Goal: Task Accomplishment & Management: Use online tool/utility

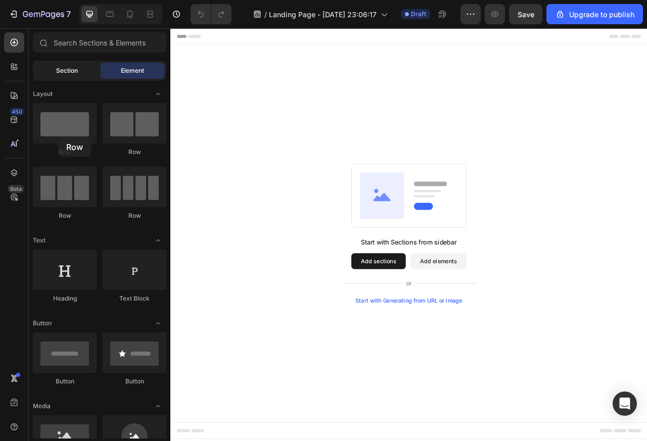
click at [50, 70] on div "Section" at bounding box center [67, 71] width 64 height 16
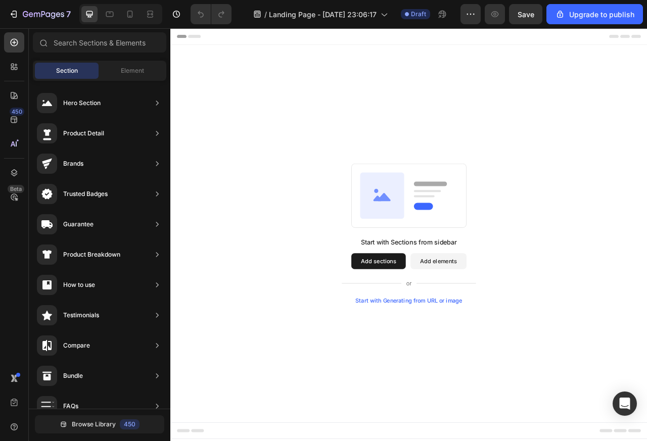
click at [69, 105] on div "Hero Section" at bounding box center [81, 103] width 37 height 10
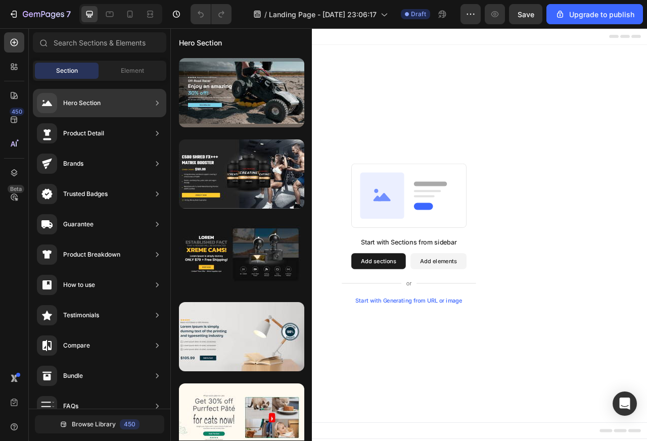
click at [161, 106] on icon at bounding box center [157, 103] width 10 height 10
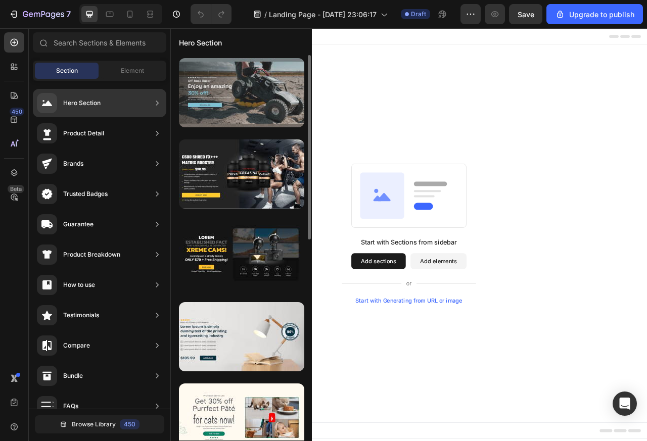
click at [231, 88] on div at bounding box center [241, 92] width 125 height 69
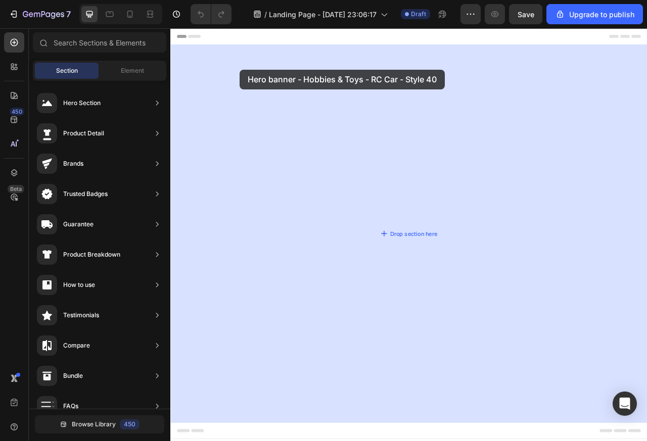
drag, startPoint x: 268, startPoint y: 81, endPoint x: 517, endPoint y: 258, distance: 305.1
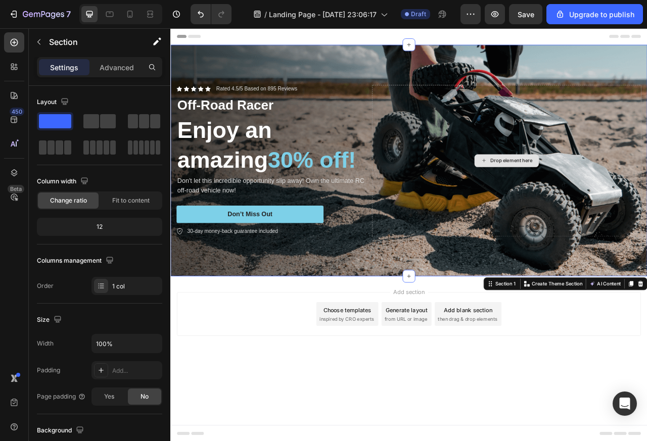
click at [450, 289] on div "Drop element here" at bounding box center [597, 196] width 343 height 193
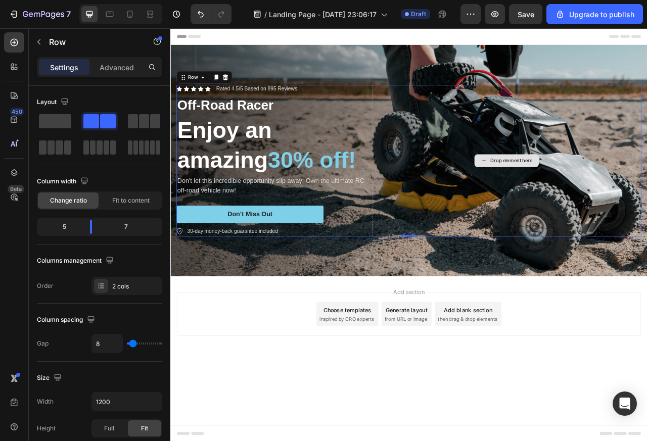
click at [617, 234] on div "Drop element here" at bounding box center [597, 196] width 343 height 193
click at [185, 90] on icon at bounding box center [185, 90] width 2 height 2
click at [99, 67] on div "Advanced" at bounding box center [116, 67] width 51 height 16
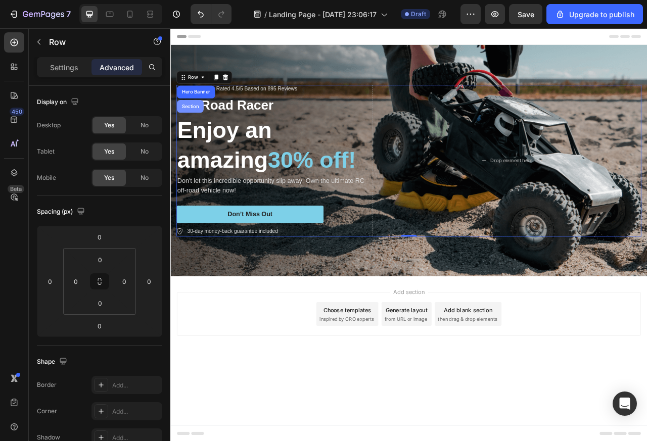
click at [195, 125] on div "Section" at bounding box center [195, 127] width 26 height 6
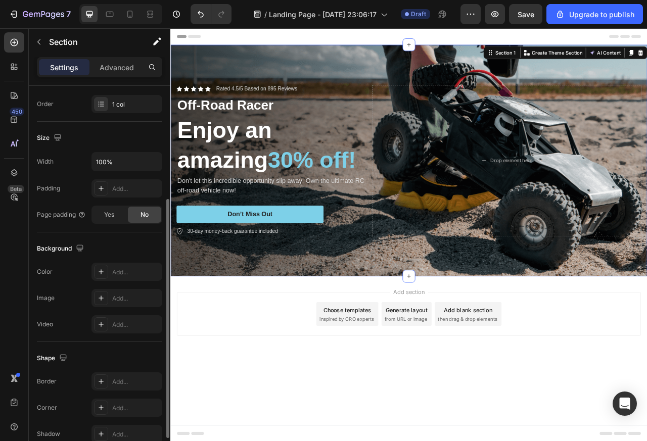
scroll to position [233, 0]
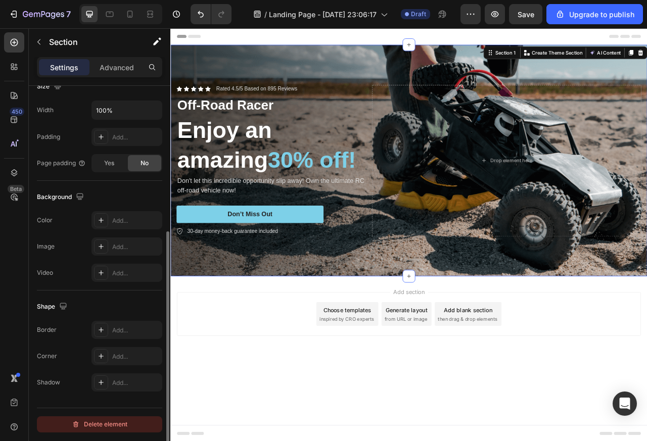
click at [77, 426] on icon "button" at bounding box center [76, 424] width 8 height 8
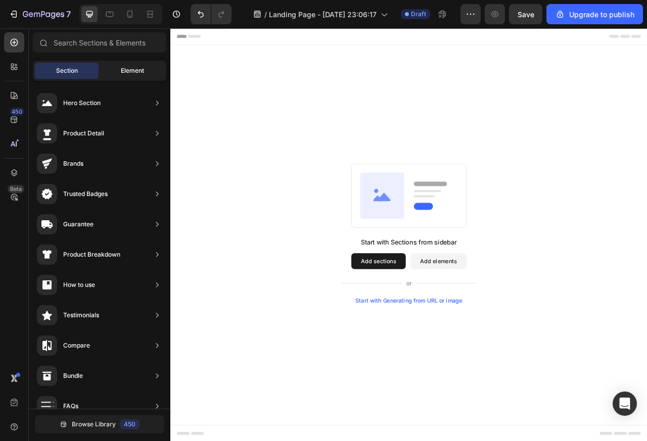
click at [132, 70] on span "Element" at bounding box center [132, 70] width 23 height 9
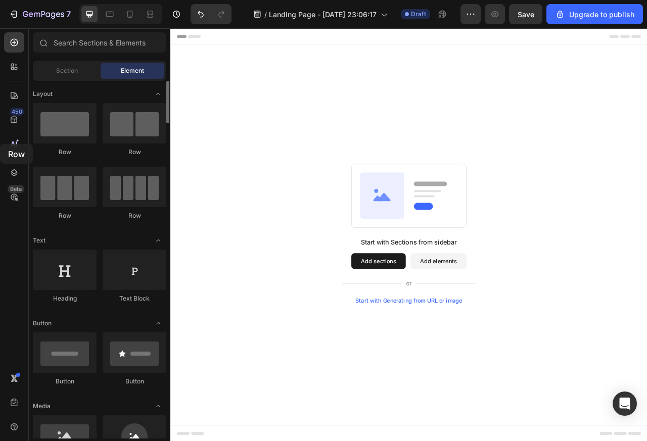
drag, startPoint x: 0, startPoint y: 144, endPoint x: 112, endPoint y: 149, distance: 112.3
click at [112, 149] on div "Row Row Row Row" at bounding box center [99, 166] width 133 height 126
click at [509, 323] on button "Add elements" at bounding box center [510, 324] width 71 height 20
click at [431, 323] on button "Add sections" at bounding box center [434, 324] width 69 height 20
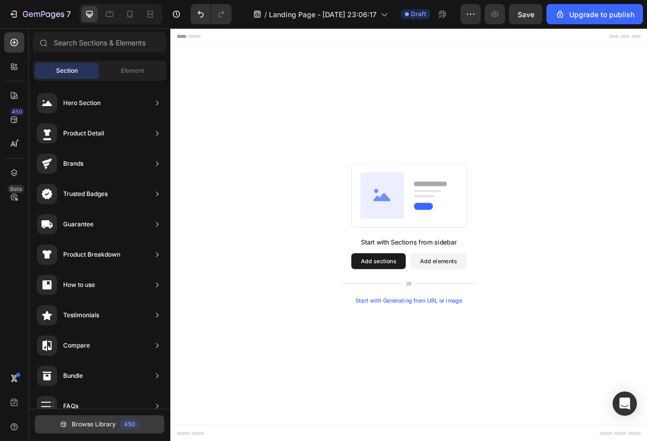
click at [76, 424] on span "Browse Library" at bounding box center [94, 424] width 44 height 9
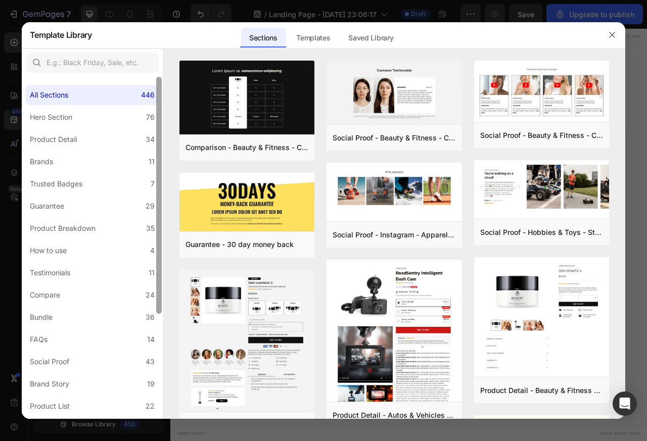
click at [162, 105] on div at bounding box center [159, 248] width 8 height 343
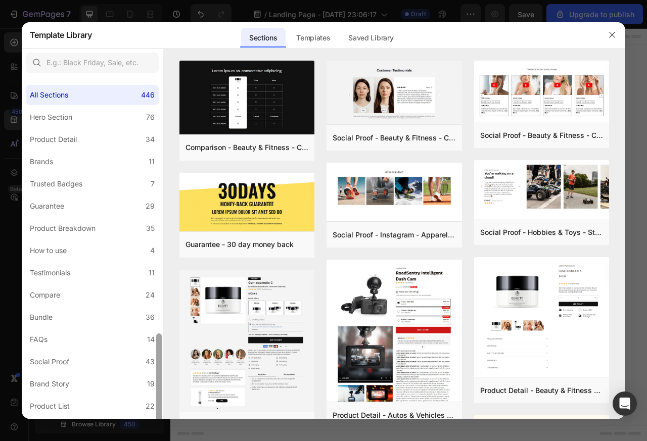
scroll to position [152, 0]
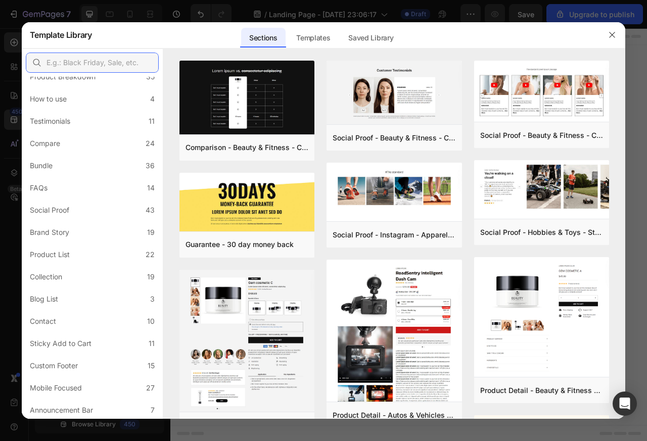
click at [54, 60] on input "text" at bounding box center [92, 63] width 133 height 20
paste input "hero"
type input "hero"
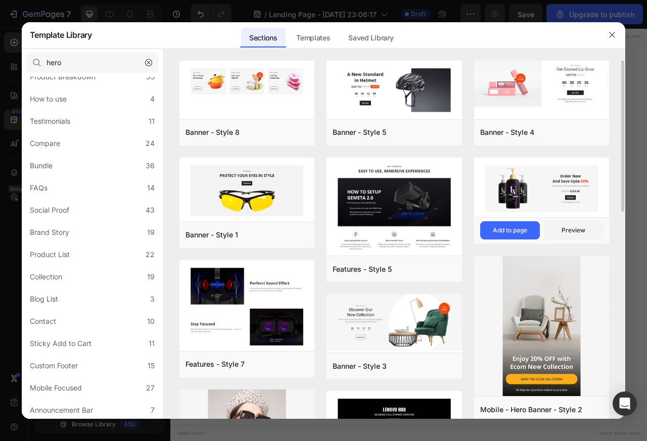
click at [500, 210] on img at bounding box center [541, 189] width 135 height 62
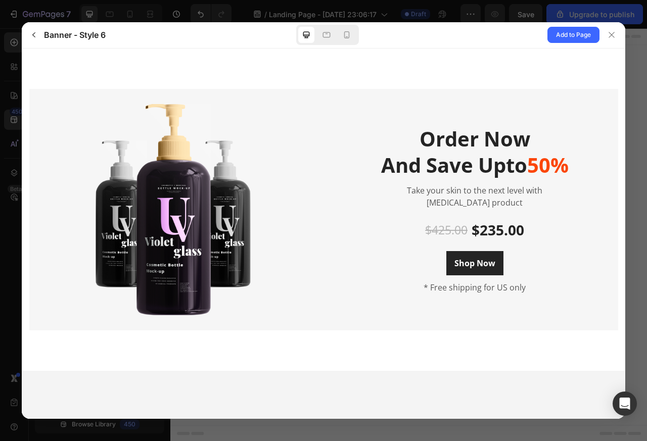
scroll to position [0, 0]
click at [570, 35] on span "Add to Page" at bounding box center [573, 35] width 35 height 12
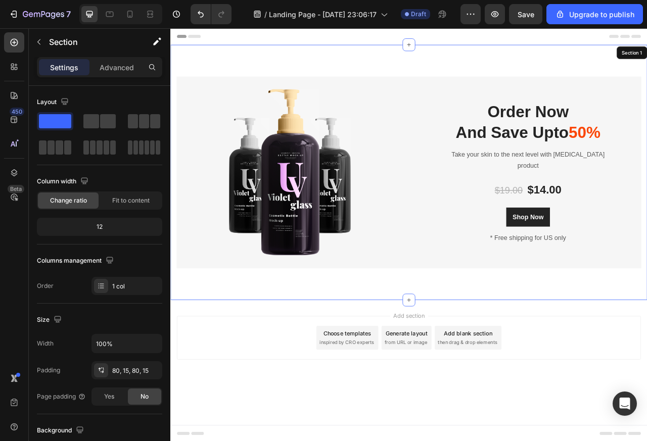
click at [305, 135] on img at bounding box center [321, 211] width 223 height 211
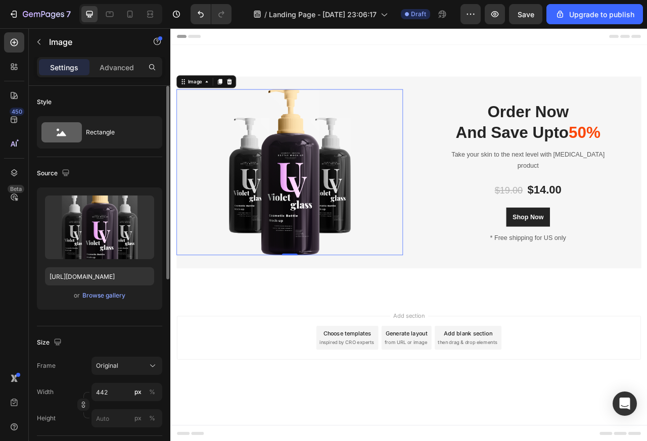
click at [108, 260] on div "Upload Image [URL][DOMAIN_NAME] or Browse gallery" at bounding box center [99, 248] width 125 height 122
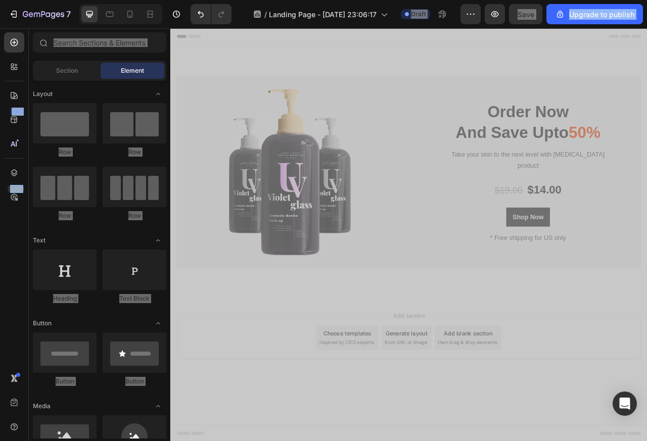
click at [316, 152] on img at bounding box center [321, 211] width 223 height 211
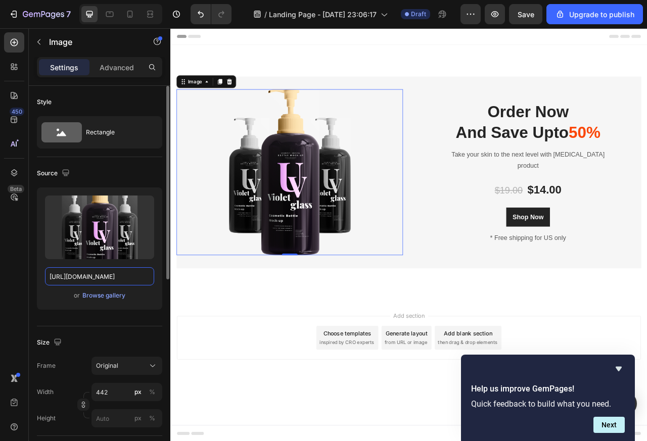
click at [102, 279] on input "[URL][DOMAIN_NAME]" at bounding box center [99, 276] width 109 height 18
paste input "[DOMAIN_NAME][URL]"
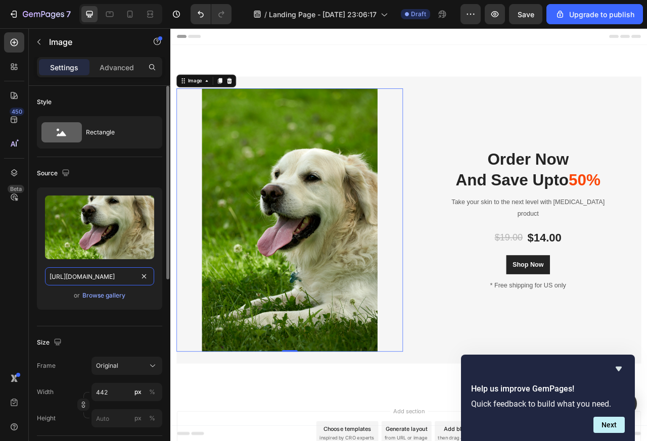
type input "[URL][DOMAIN_NAME]"
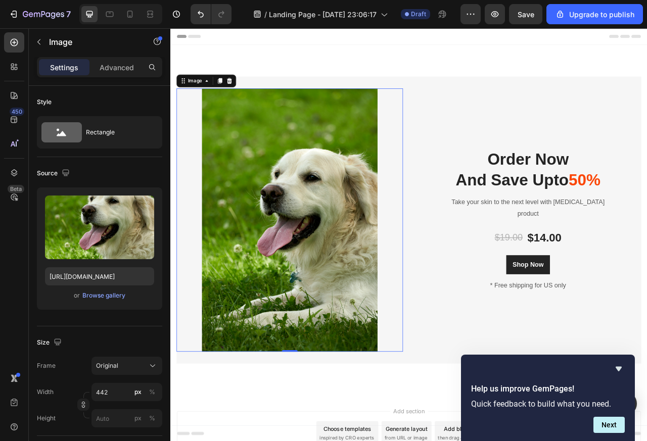
click at [645, 194] on p "Order Now And Save Upto 50%" at bounding box center [624, 207] width 195 height 53
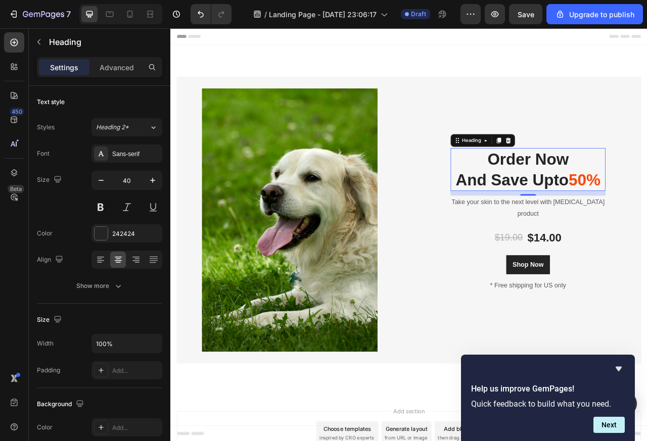
click at [646, 215] on p "Order Now And Save Upto 50%" at bounding box center [624, 207] width 195 height 53
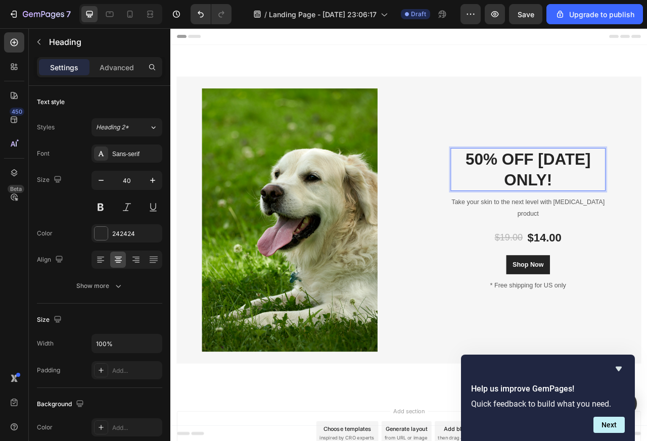
click at [633, 258] on p "Take your skin to the next level with [MEDICAL_DATA] product" at bounding box center [624, 256] width 195 height 29
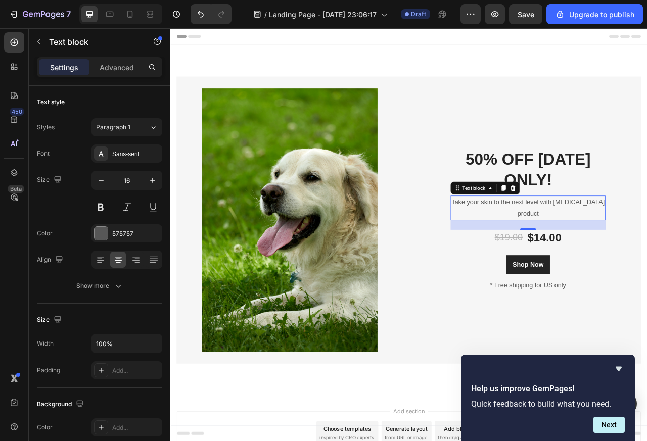
click at [631, 259] on p "Take your skin to the next level with [MEDICAL_DATA] product" at bounding box center [624, 256] width 195 height 29
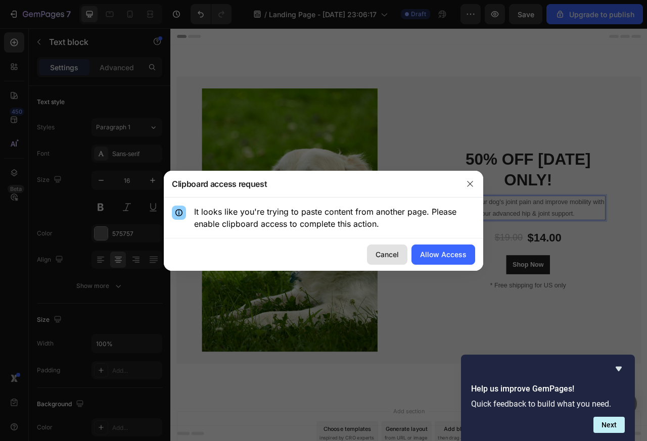
click at [387, 254] on div "Cancel" at bounding box center [386, 254] width 23 height 11
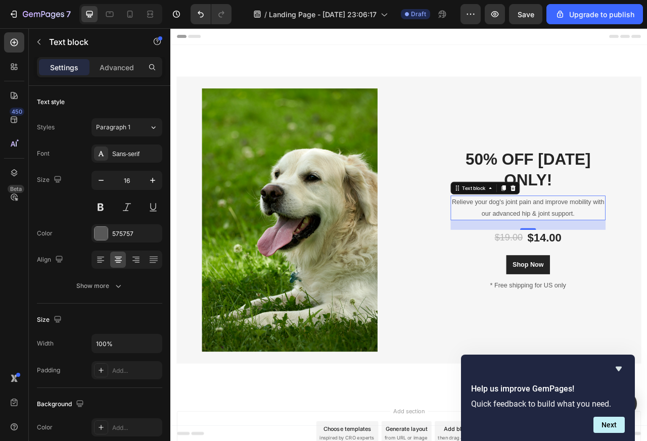
click at [583, 296] on div "$19.00" at bounding box center [600, 294] width 37 height 20
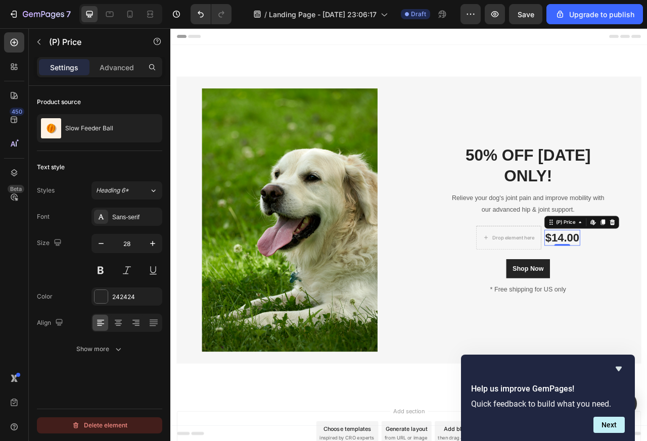
click at [90, 426] on div "Delete element" at bounding box center [100, 425] width 56 height 12
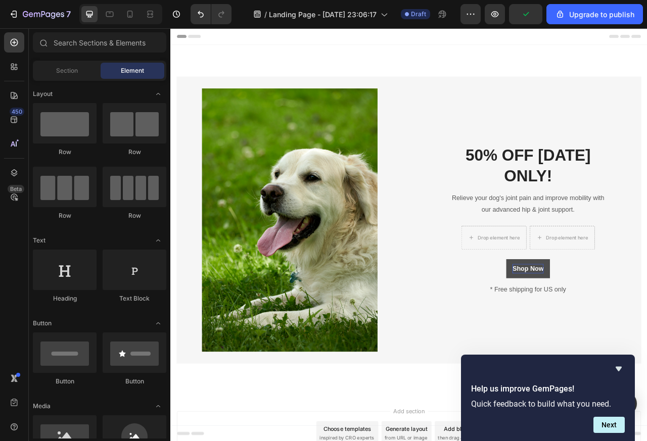
click at [618, 334] on div "Shop Now" at bounding box center [624, 334] width 39 height 12
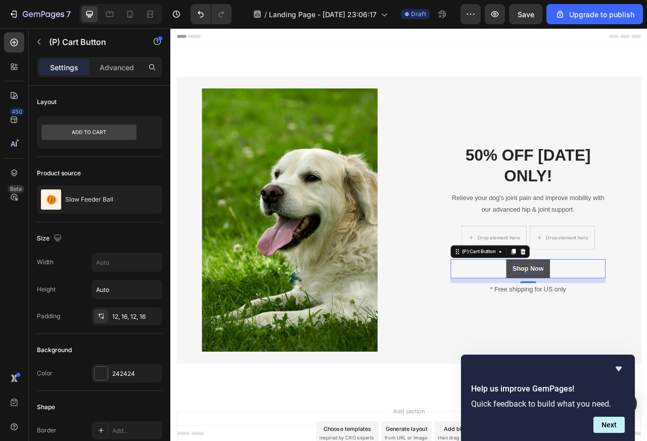
click at [613, 335] on div "Shop Now" at bounding box center [624, 334] width 39 height 12
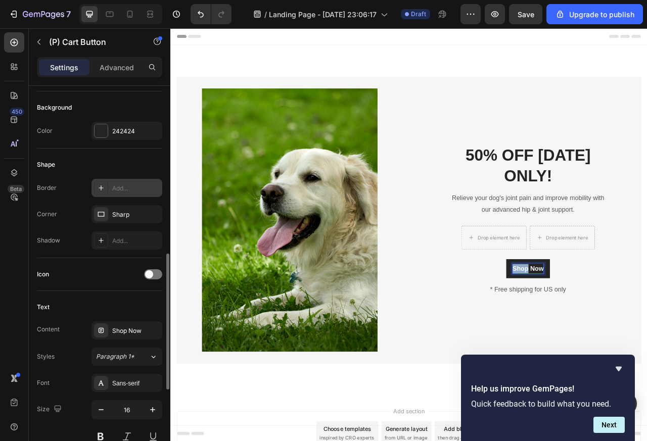
scroll to position [303, 0]
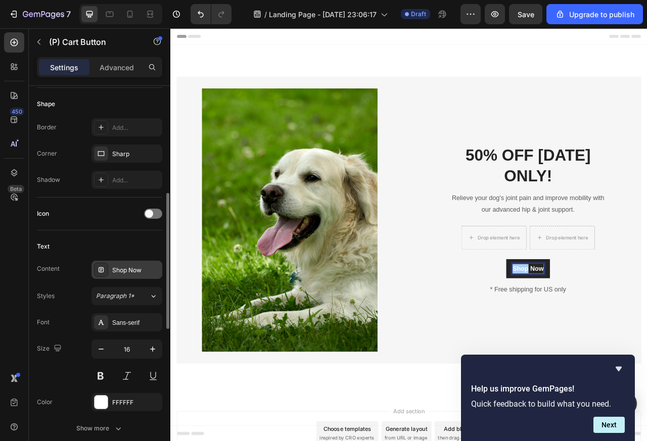
click at [110, 272] on div "Shop Now" at bounding box center [126, 270] width 71 height 18
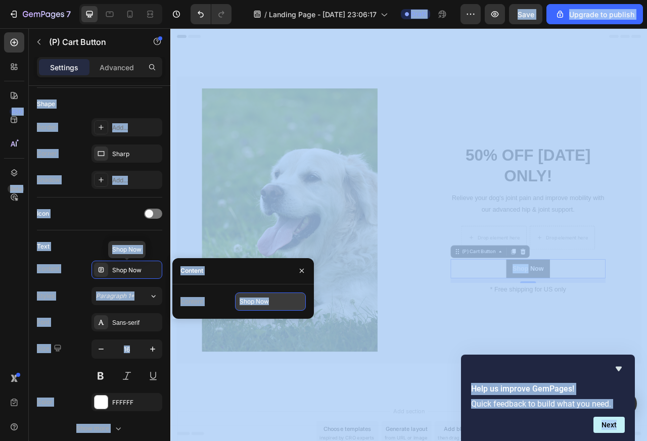
click at [253, 302] on input "Shop Now" at bounding box center [270, 302] width 71 height 18
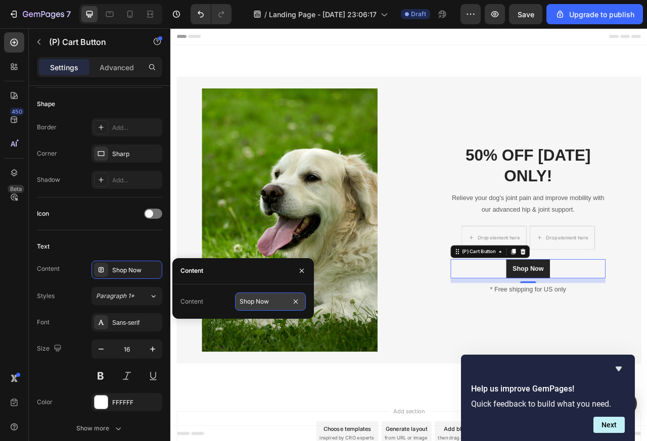
paste input "CLAIM EXCLUSIVE DEAL"
type input "CLAIM EXCLUSIVE DEAL"
click at [645, 360] on p "* Free shipping for US only" at bounding box center [624, 360] width 195 height 15
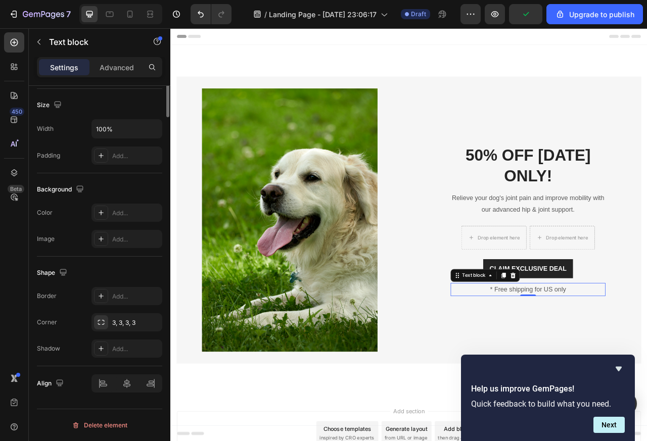
scroll to position [0, 0]
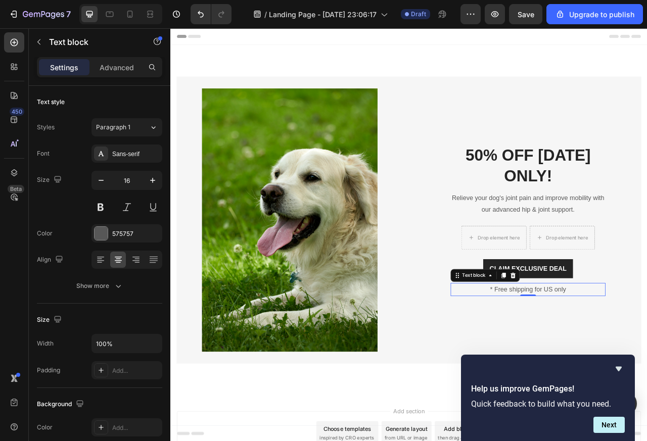
click at [605, 360] on p "* Free shipping for US only" at bounding box center [624, 360] width 195 height 15
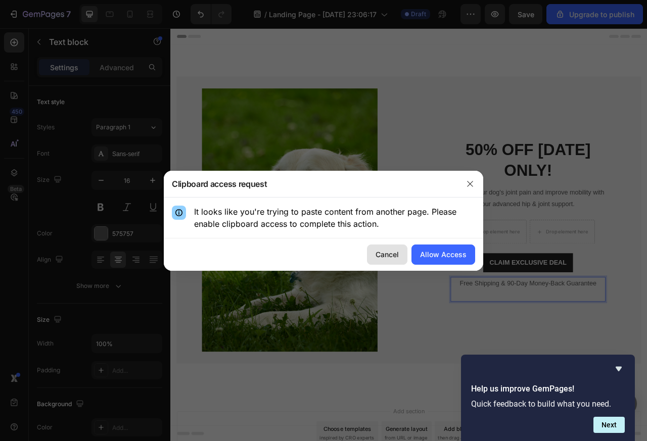
click at [388, 255] on div "Cancel" at bounding box center [386, 254] width 23 height 11
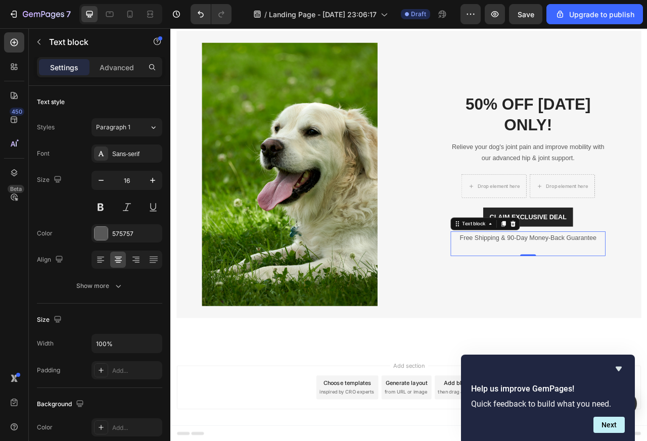
scroll to position [65, 0]
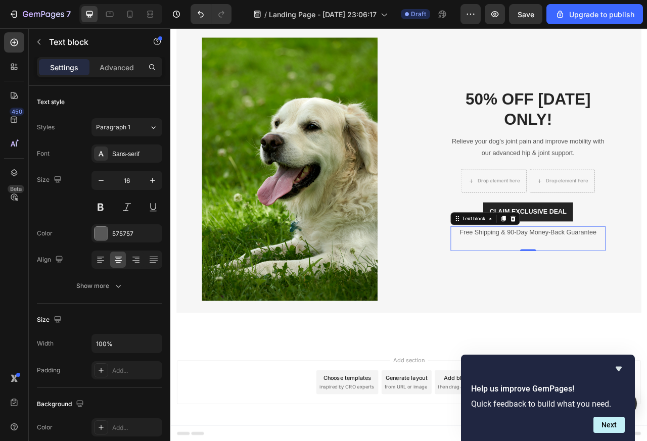
click at [462, 378] on div "Help us improve GemPages! Quick feedback to build what you need. Next" at bounding box center [548, 398] width 174 height 86
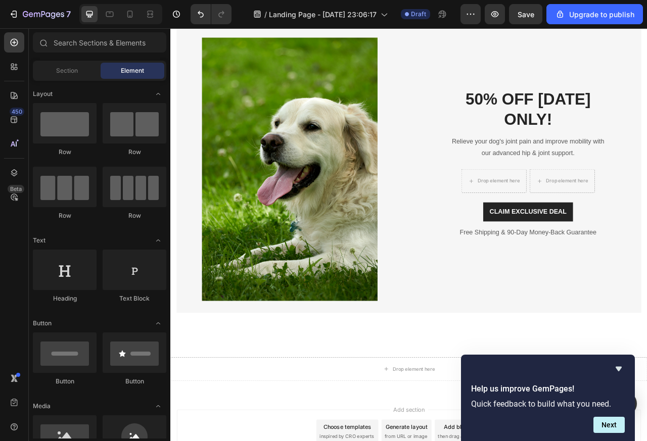
drag, startPoint x: 37, startPoint y: 300, endPoint x: 0, endPoint y: 126, distance: 177.2
click at [0, 126] on div "450 Beta Sections(18) Elements(83) Section Element Hero Section Product Detail …" at bounding box center [85, 234] width 170 height 413
drag, startPoint x: 16, startPoint y: 326, endPoint x: 86, endPoint y: 65, distance: 270.5
click at [86, 65] on div "Sections(18) Elements(83) Section Element Hero Section Product Detail Brands Tr…" at bounding box center [99, 235] width 141 height 406
click at [52, 182] on div at bounding box center [65, 187] width 64 height 40
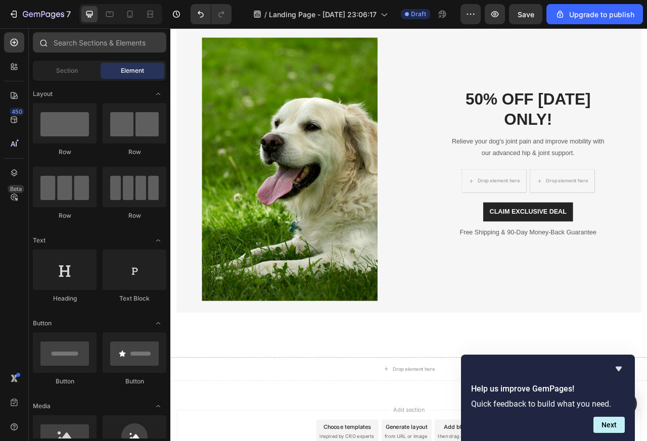
drag, startPoint x: 65, startPoint y: 28, endPoint x: 96, endPoint y: 43, distance: 34.8
click at [96, 43] on div "Sections(18) Elements(83) Section Element Hero Section Product Detail Brands Tr…" at bounding box center [99, 235] width 141 height 406
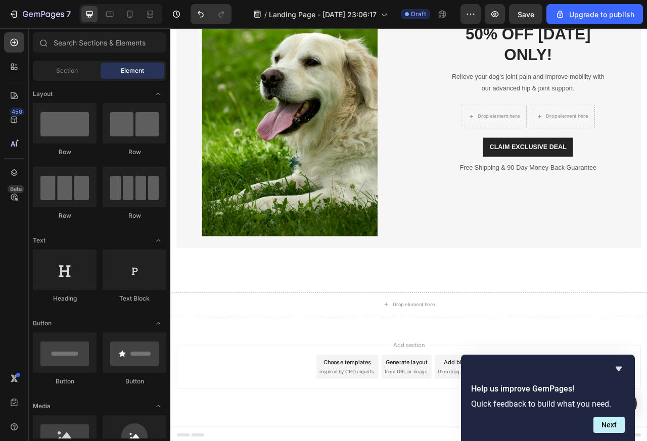
scroll to position [149, 0]
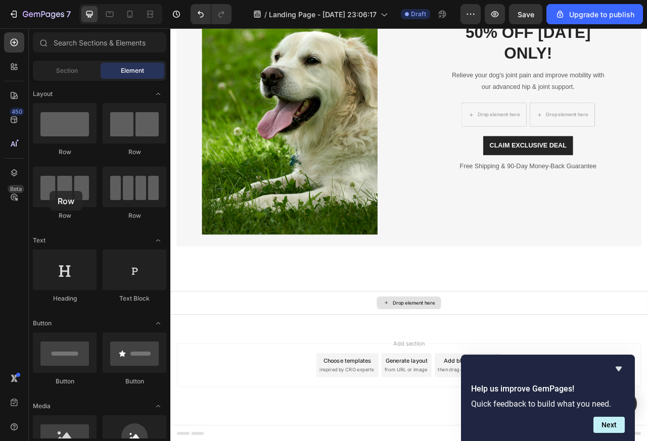
click at [453, 379] on div "Drop element here" at bounding box center [480, 377] width 54 height 8
click at [446, 386] on div "Drop element here" at bounding box center [473, 377] width 606 height 30
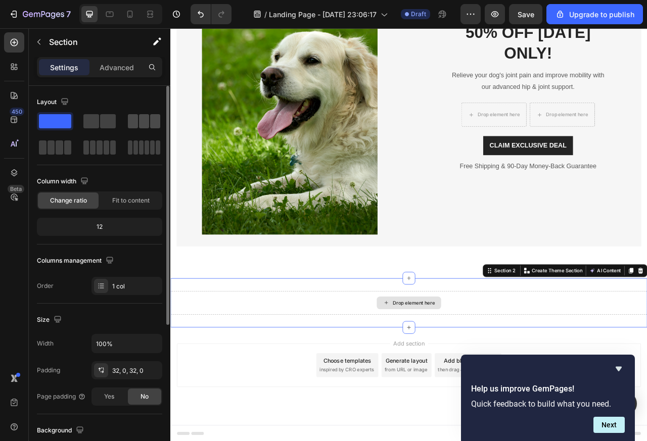
click at [130, 121] on span at bounding box center [133, 121] width 10 height 14
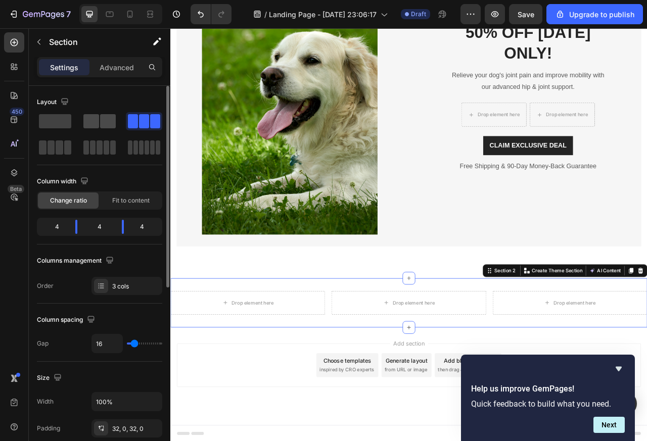
click at [115, 121] on span at bounding box center [108, 121] width 16 height 14
click at [131, 121] on span at bounding box center [133, 121] width 10 height 14
click at [147, 121] on span at bounding box center [144, 121] width 10 height 14
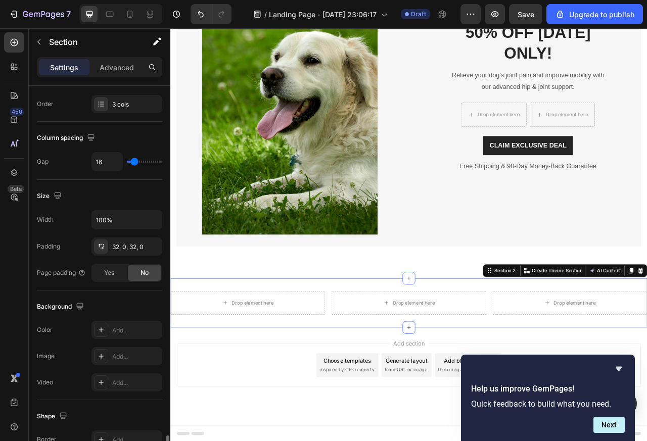
scroll to position [349, 0]
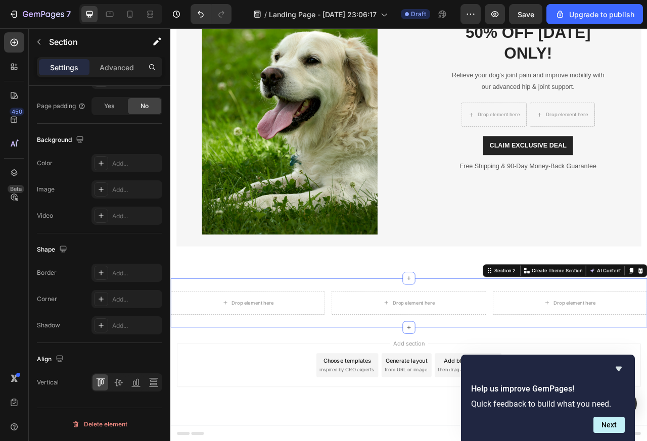
click at [258, 377] on div "Drop element here" at bounding box center [275, 377] width 54 height 8
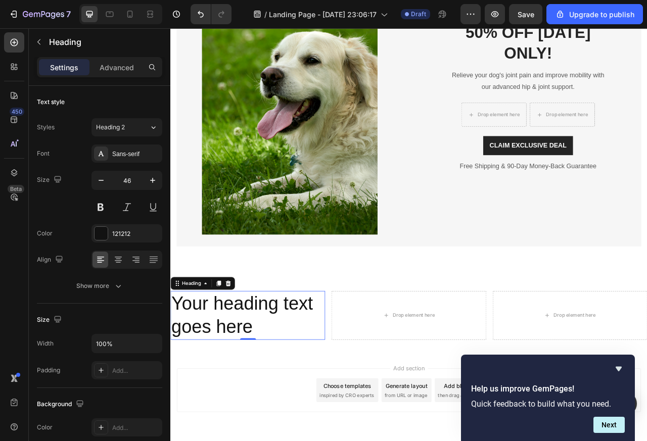
click at [219, 380] on h2 "Your heading text goes here" at bounding box center [268, 393] width 197 height 63
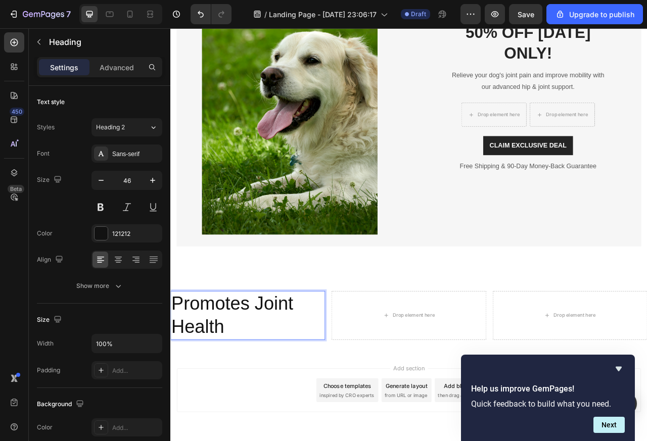
click at [223, 397] on p "Promotes Joint Health" at bounding box center [268, 393] width 195 height 61
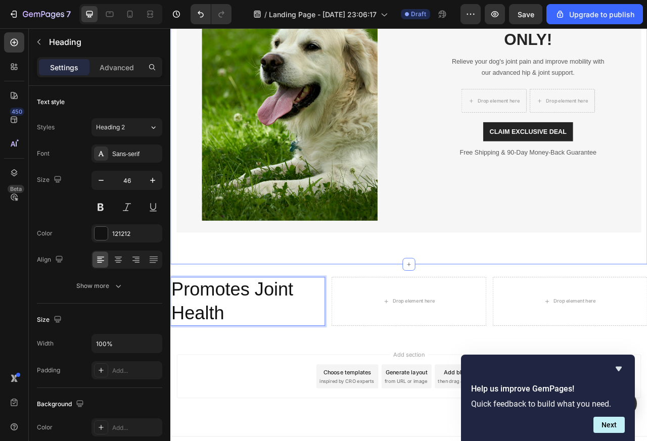
scroll to position [181, 0]
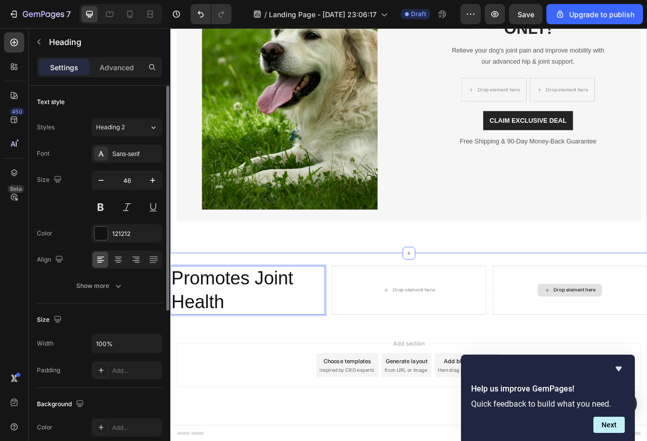
click at [31, 379] on div "Text style Styles Heading 2 Font Sans-serif Size 46 Color 121212 Align Show mor…" at bounding box center [99, 414] width 141 height 656
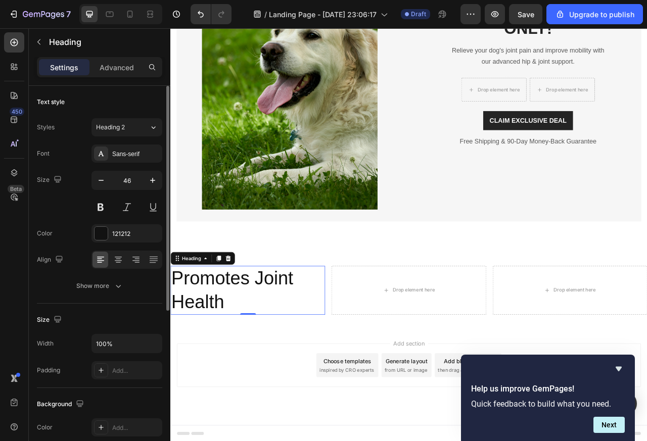
click at [31, 381] on div "Text style Styles Heading 2 Font Sans-serif Size 46 Color 121212 Align Show mor…" at bounding box center [99, 414] width 141 height 656
click at [464, 364] on div "Drop element here" at bounding box center [480, 361] width 54 height 8
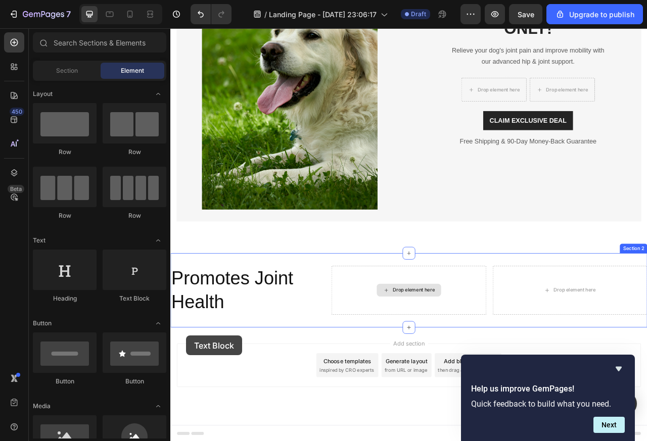
drag, startPoint x: 333, startPoint y: 353, endPoint x: 199, endPoint y: 424, distance: 151.9
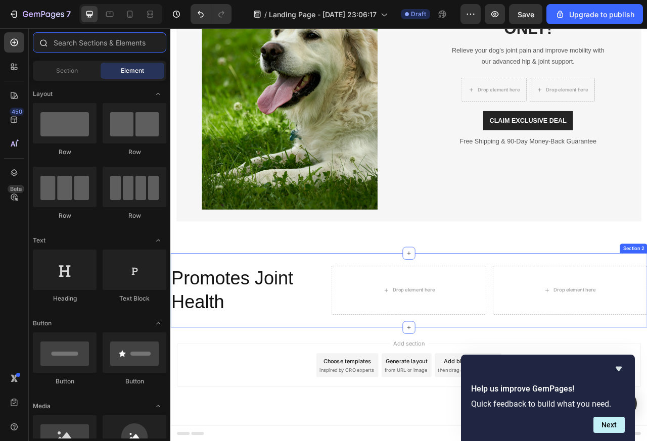
click at [83, 42] on input "text" at bounding box center [99, 42] width 133 height 20
paste input "icon"
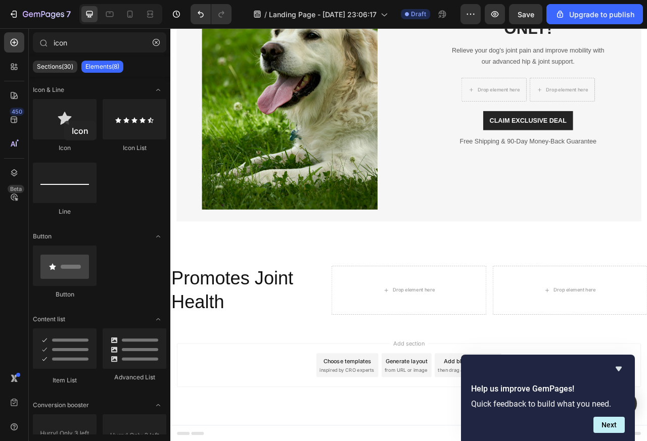
click at [221, 346] on p "Promotes Joint Health" at bounding box center [268, 361] width 195 height 61
click at [199, 346] on p "Promotes Joint Health" at bounding box center [268, 361] width 195 height 61
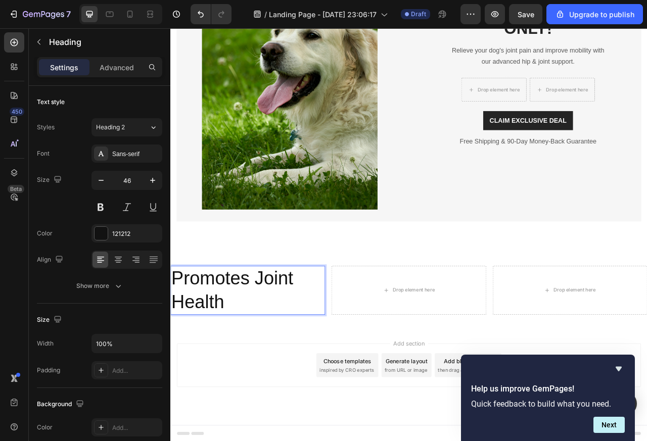
click at [255, 319] on div "Promotes Joint Health Heading 0 Drop element here Drop element here Section 2" at bounding box center [473, 361] width 606 height 95
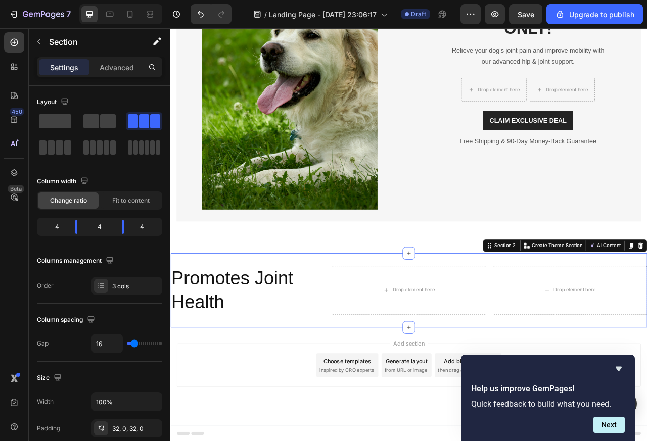
click at [245, 321] on div "Promotes Joint Health Heading Drop element here Drop element here Section 2 You…" at bounding box center [473, 361] width 606 height 95
click at [619, 372] on icon "Hide survey" at bounding box center [618, 369] width 12 height 12
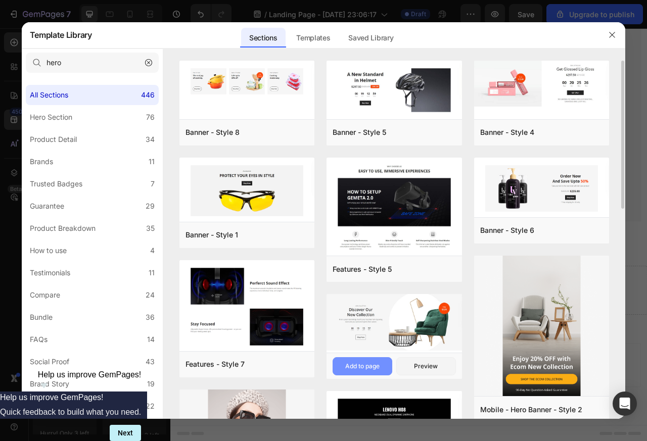
click at [338, 361] on button "Add to page" at bounding box center [362, 366] width 60 height 18
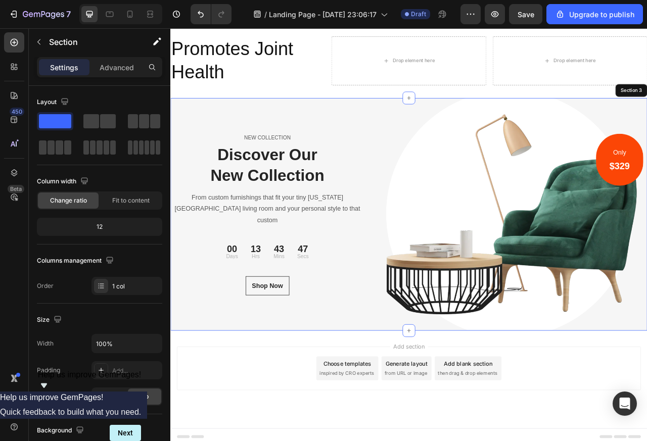
scroll to position [473, 0]
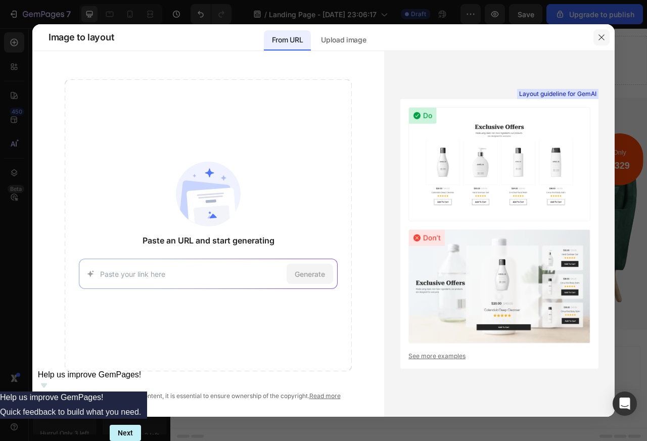
click at [602, 37] on icon "button" at bounding box center [601, 37] width 8 height 8
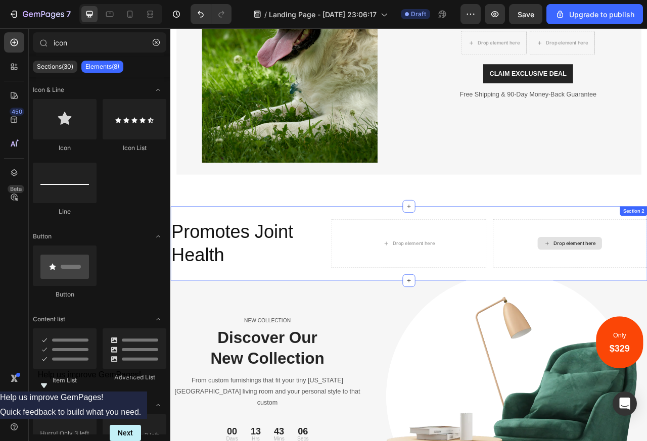
scroll to position [170, 0]
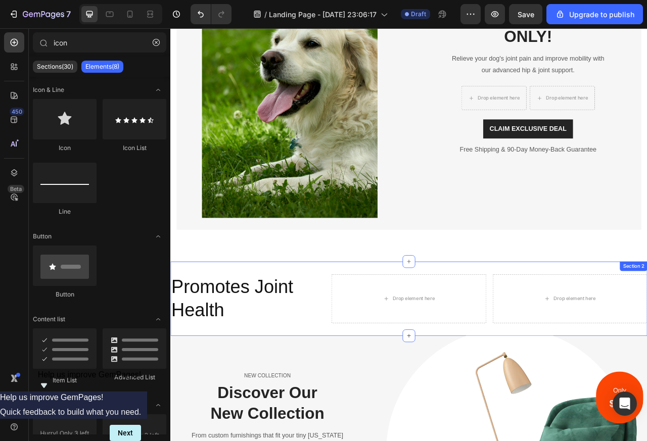
click at [646, 293] on div "Image 50% OFF [DATE] ONLY! Heading Relieve your dog's joint pain and improve mo…" at bounding box center [473, 102] width 606 height 446
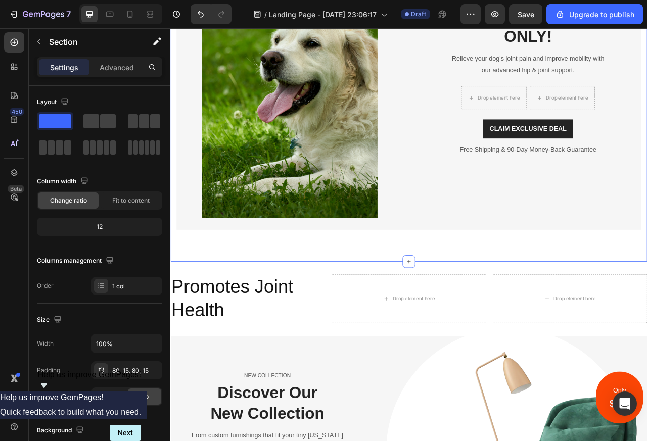
click at [646, 319] on div "Image 50% OFF [DATE] ONLY! Heading Relieve your dog's joint pain and improve mo…" at bounding box center [473, 102] width 606 height 446
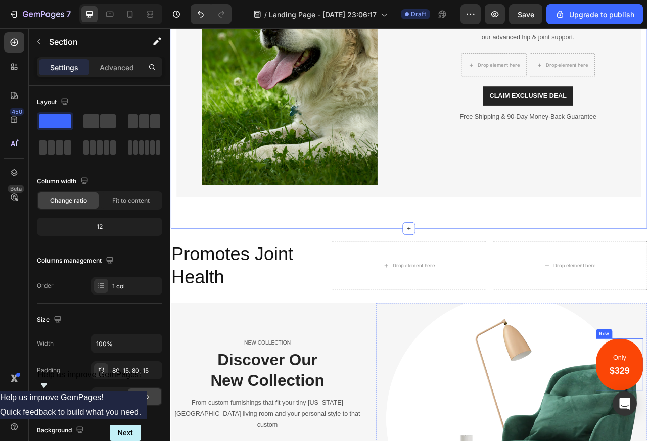
scroll to position [292, 0]
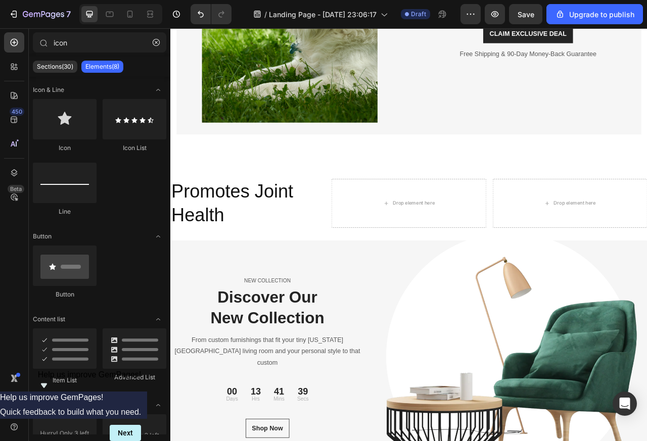
click at [646, 319] on img at bounding box center [604, 446] width 345 height 296
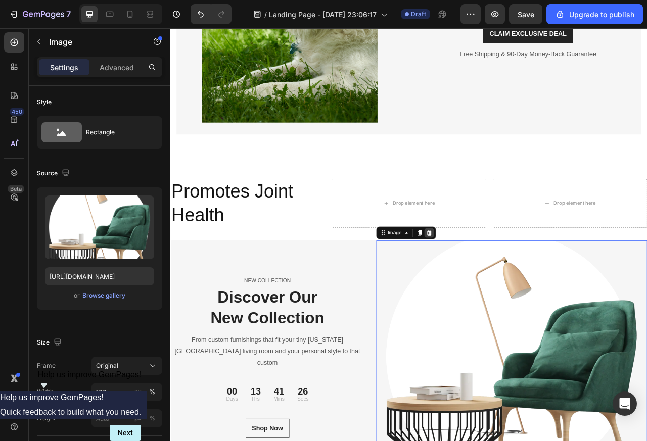
click at [496, 290] on icon at bounding box center [499, 288] width 7 height 7
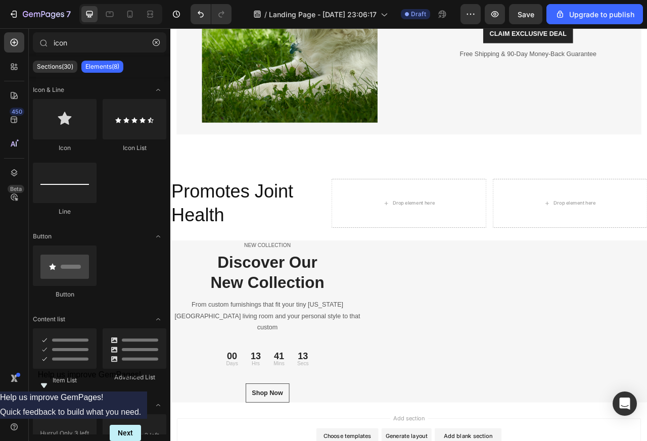
click at [270, 328] on p "Discover Our New Collection" at bounding box center [293, 338] width 245 height 53
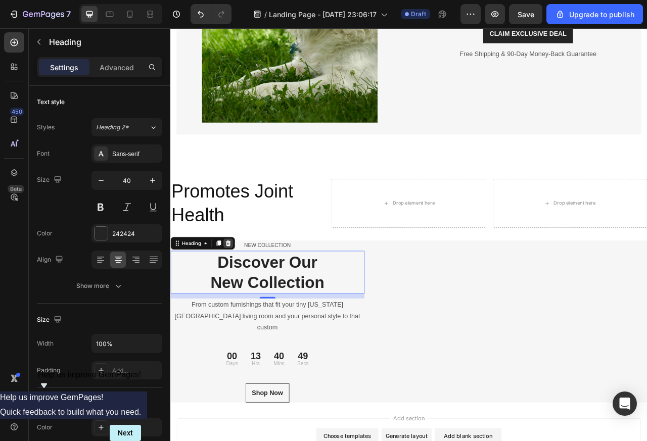
click at [244, 301] on icon at bounding box center [243, 301] width 7 height 7
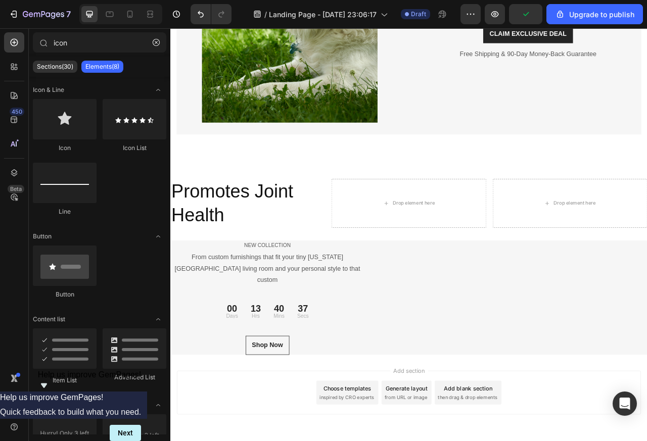
click at [264, 319] on p "From custom furnishings that fit your tiny [US_STATE][GEOGRAPHIC_DATA] living r…" at bounding box center [293, 333] width 245 height 43
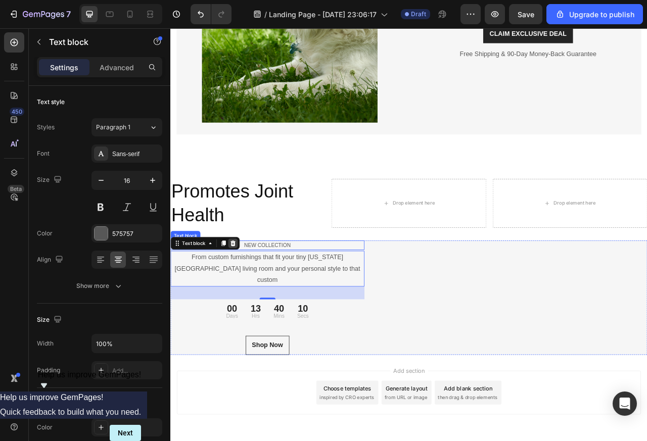
click at [244, 302] on div at bounding box center [250, 302] width 12 height 12
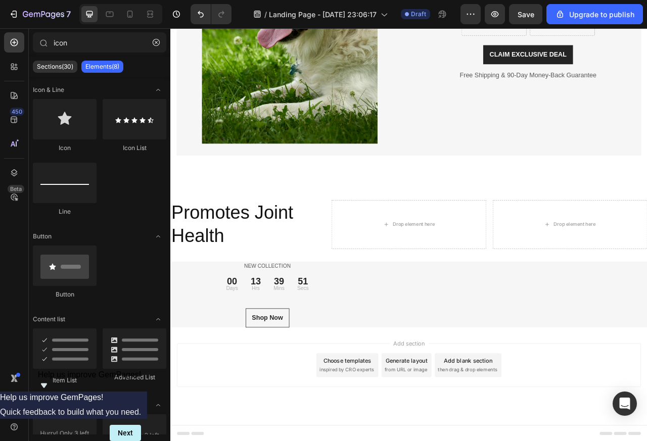
click at [264, 349] on div "13 Hrs" at bounding box center [278, 353] width 29 height 22
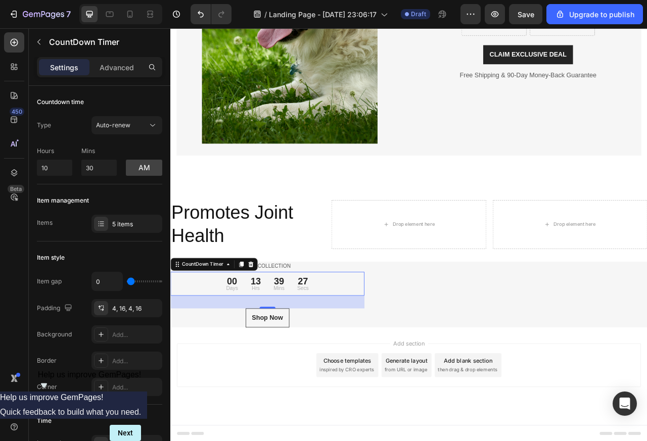
click at [278, 327] on div "CountDown Timer" at bounding box center [225, 328] width 111 height 16
click at [278, 328] on div "CountDown Timer" at bounding box center [225, 328] width 111 height 16
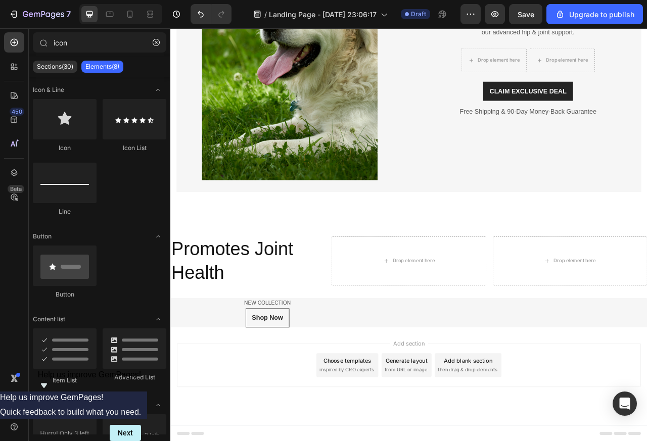
scroll to position [218, 0]
click at [286, 398] on div "Shop Now" at bounding box center [293, 397] width 39 height 12
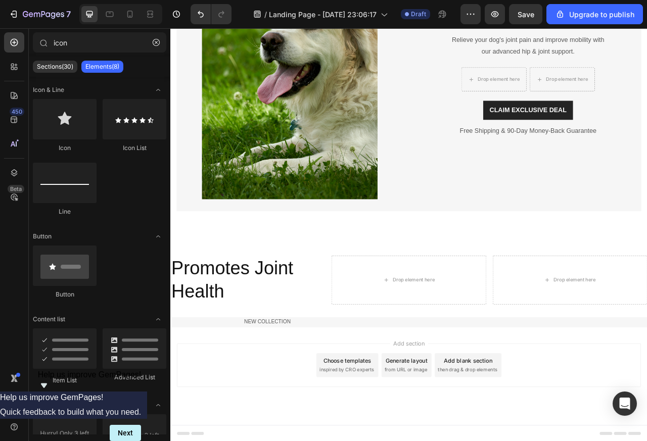
scroll to position [195, 0]
click at [279, 402] on p "NEW COLLECTION" at bounding box center [293, 402] width 245 height 10
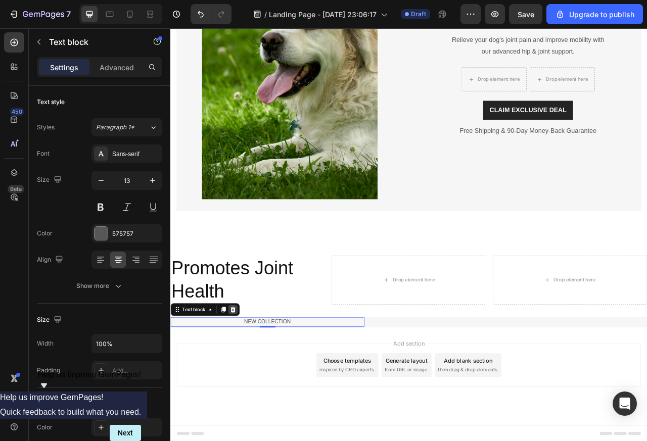
click at [244, 386] on div at bounding box center [250, 386] width 12 height 12
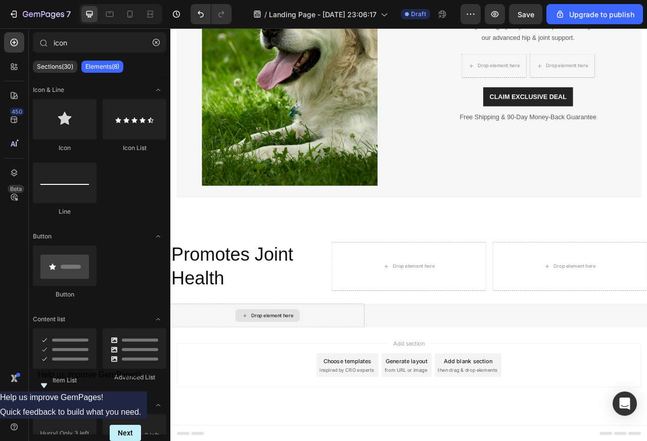
click at [206, 314] on p "Promotes Joint Health" at bounding box center [268, 331] width 195 height 61
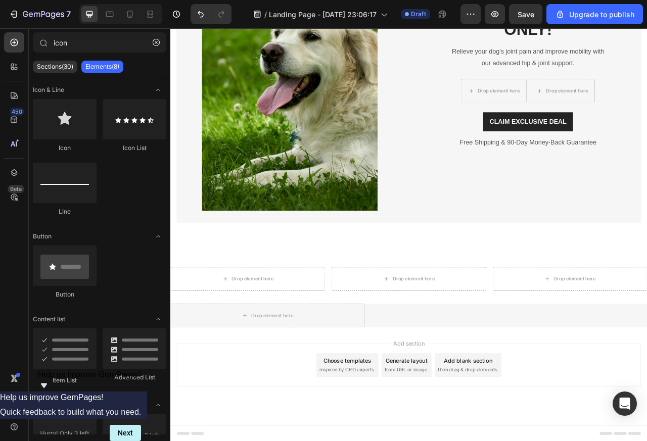
scroll to position [179, 0]
click at [287, 395] on div "Drop element here" at bounding box center [300, 394] width 54 height 8
click at [236, 348] on icon at bounding box center [240, 347] width 8 height 9
drag, startPoint x: 148, startPoint y: 206, endPoint x: 0, endPoint y: -40, distance: 287.6
click at [0, 0] on html "7 / Landing Page - [DATE] 23:06:17 Draft Preview Save Upgrade to publish 450 Be…" at bounding box center [323, 0] width 647 height 0
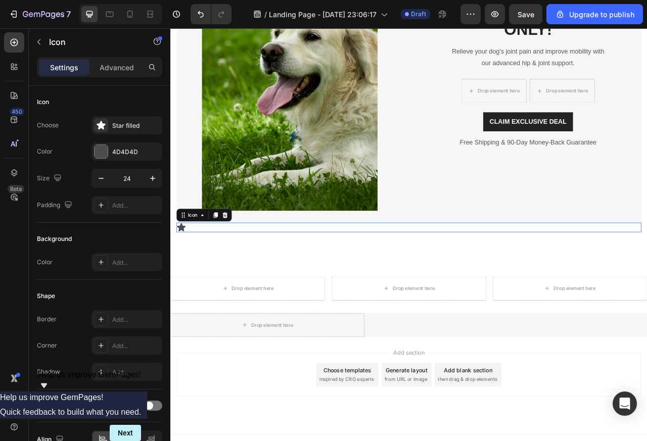
scroll to position [192, 0]
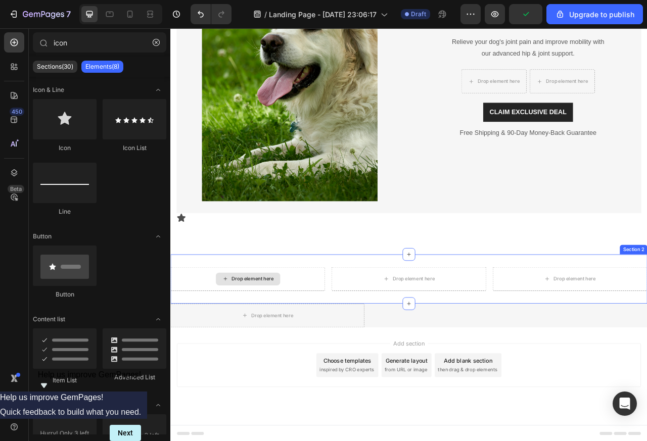
click at [250, 348] on div "Drop element here" at bounding box center [275, 347] width 54 height 8
drag, startPoint x: 163, startPoint y: 217, endPoint x: 0, endPoint y: 278, distance: 173.8
click at [0, 278] on div "450 Beta icon Sections(30) Elements(8) Icon & Line Icon Icon List Line Button B…" at bounding box center [85, 234] width 170 height 413
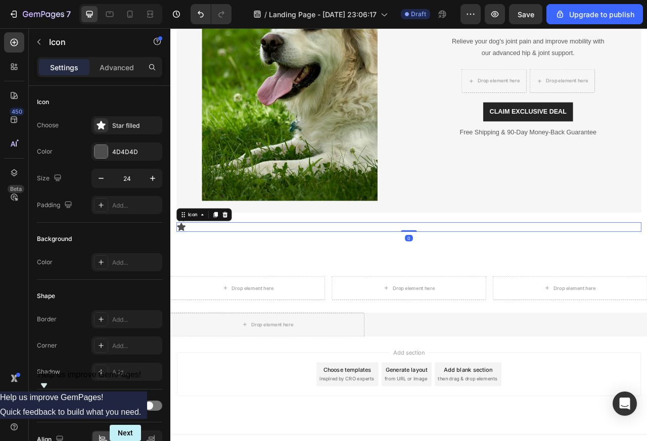
scroll to position [204, 0]
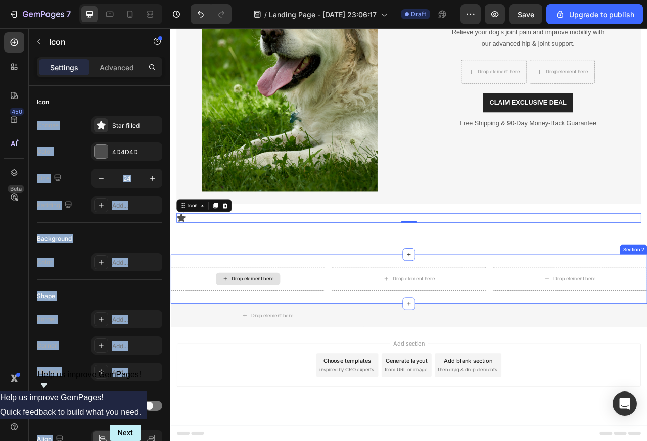
drag, startPoint x: 292, startPoint y: 210, endPoint x: 248, endPoint y: 347, distance: 143.3
click at [230, 257] on icon at bounding box center [227, 254] width 8 height 8
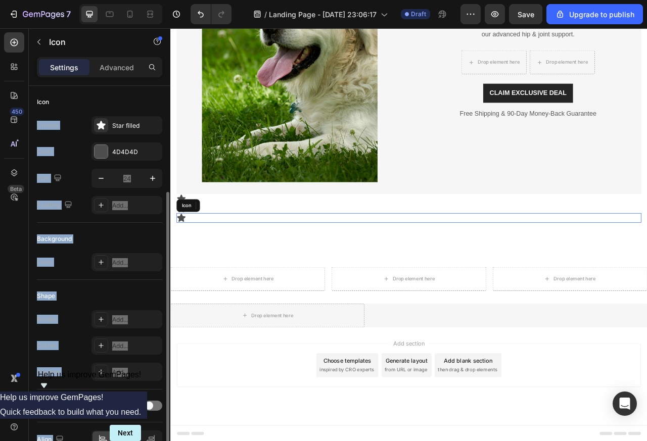
scroll to position [57, 0]
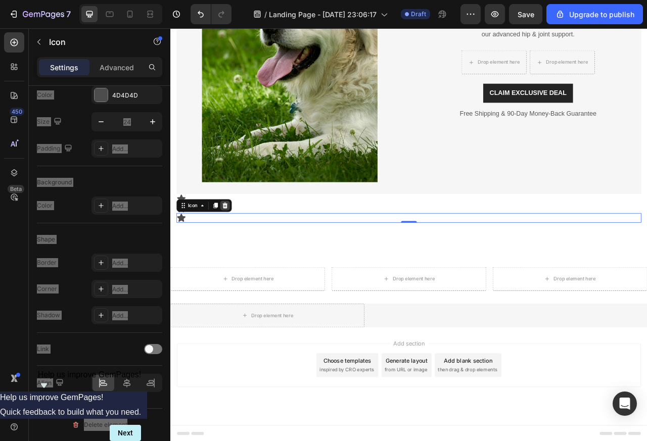
click at [238, 258] on div at bounding box center [239, 254] width 12 height 12
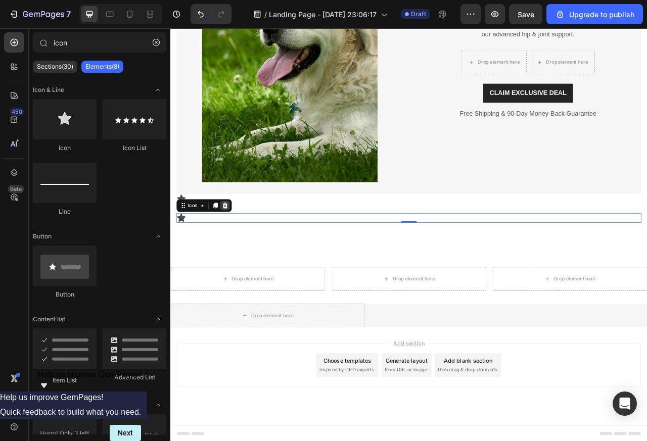
scroll to position [204, 0]
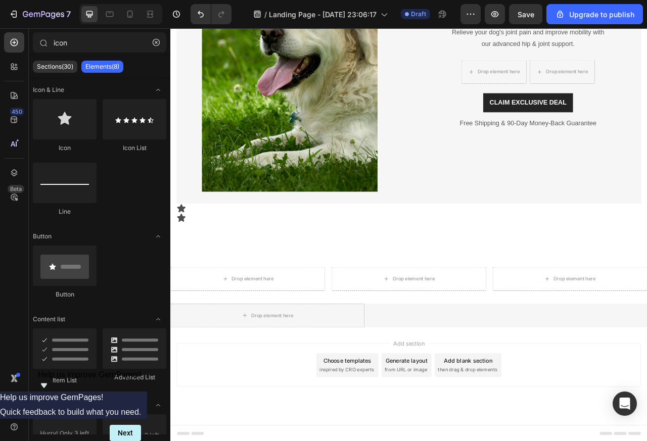
click at [184, 260] on icon at bounding box center [184, 257] width 11 height 10
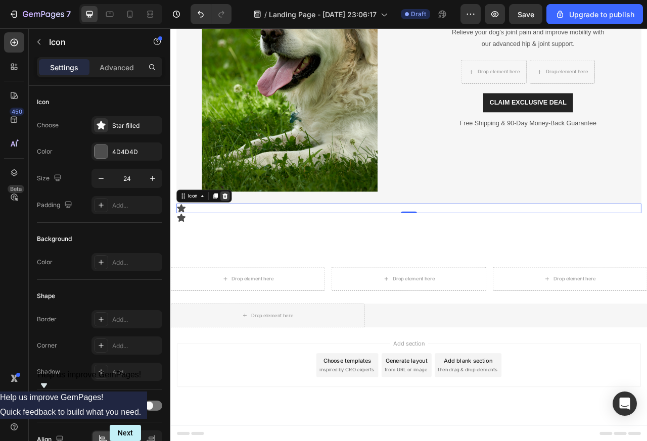
click at [236, 243] on icon at bounding box center [239, 241] width 8 height 8
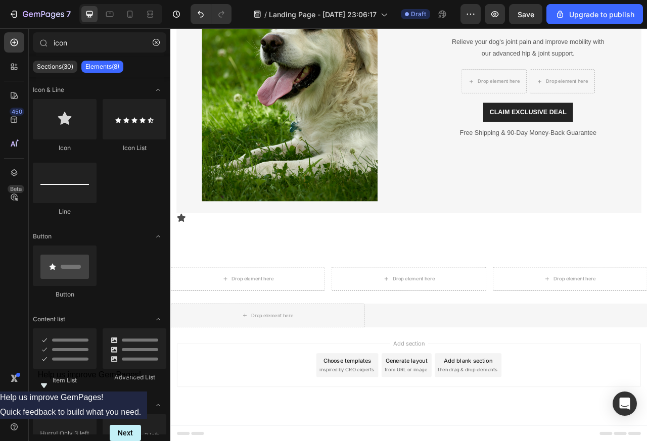
scroll to position [192, 0]
click at [185, 264] on icon at bounding box center [184, 269] width 12 height 12
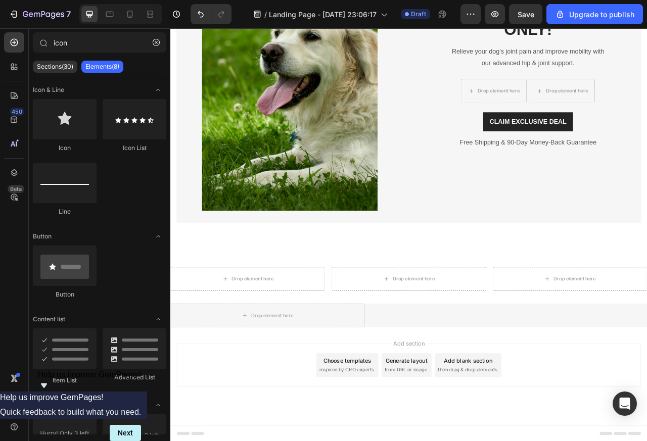
scroll to position [179, 0]
click at [361, 394] on div "Drop element here" at bounding box center [293, 393] width 247 height 30
click at [470, 398] on div "Drop element here" at bounding box center [473, 394] width 82 height 16
drag, startPoint x: 297, startPoint y: 217, endPoint x: 238, endPoint y: 347, distance: 142.2
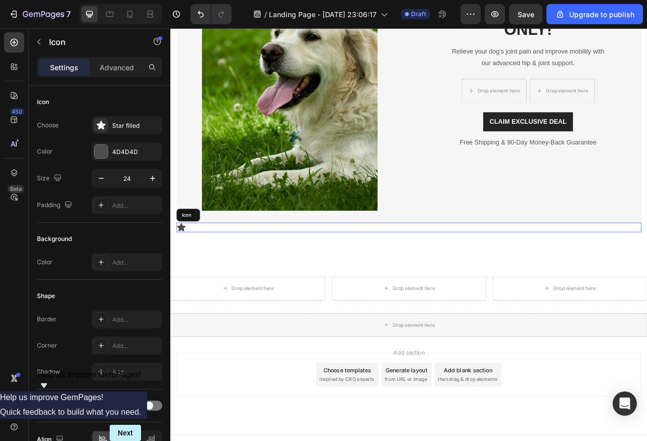
scroll to position [192, 0]
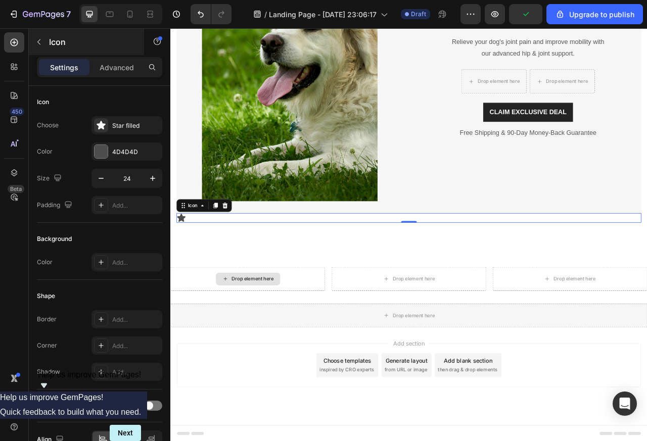
click at [56, 41] on p "Icon" at bounding box center [92, 42] width 86 height 12
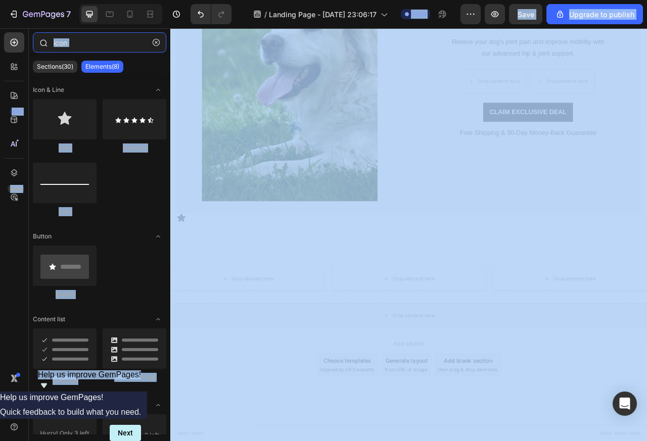
click at [61, 42] on input "icon" at bounding box center [99, 42] width 133 height 20
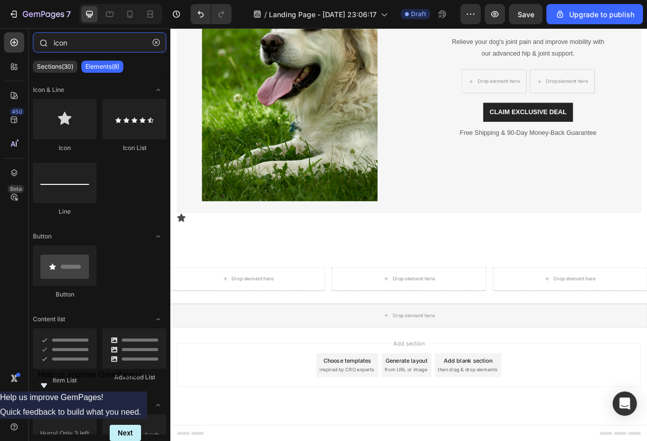
paste input "heading"
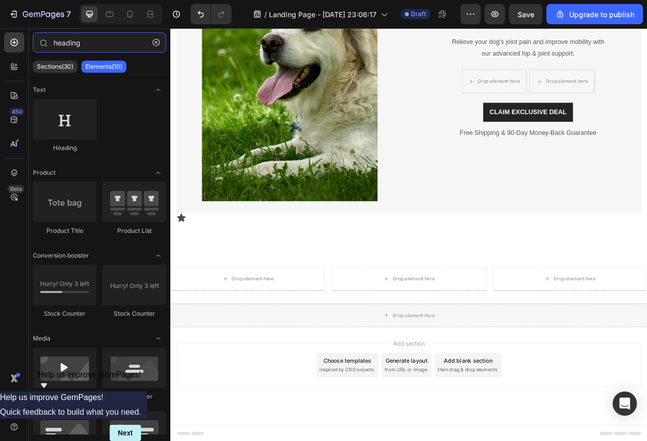
type input "heading"
click at [236, 346] on icon at bounding box center [240, 347] width 8 height 9
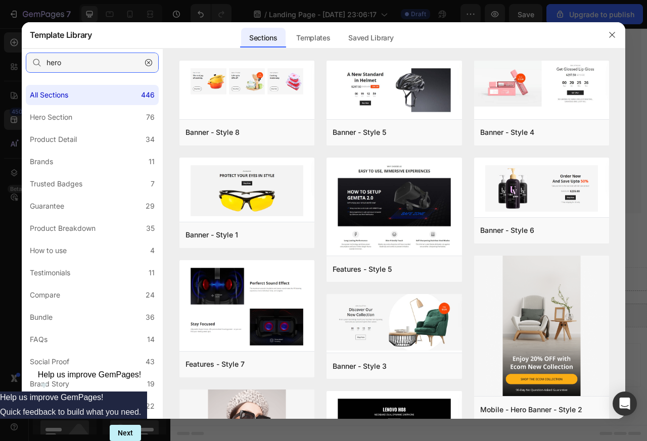
click at [54, 62] on input "hero" at bounding box center [92, 63] width 133 height 20
paste input "feature"
type input "feature"
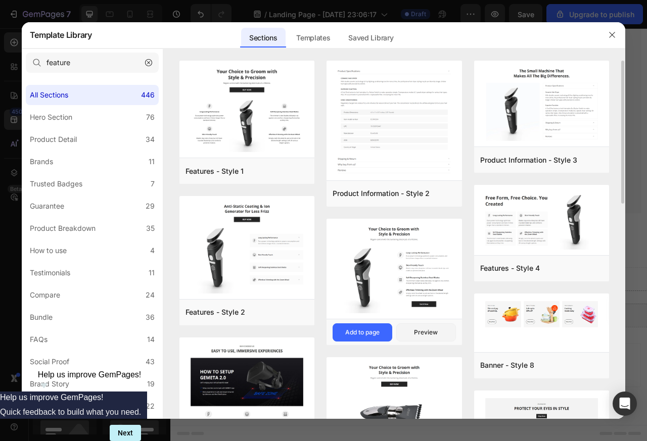
click at [361, 303] on img at bounding box center [393, 270] width 135 height 102
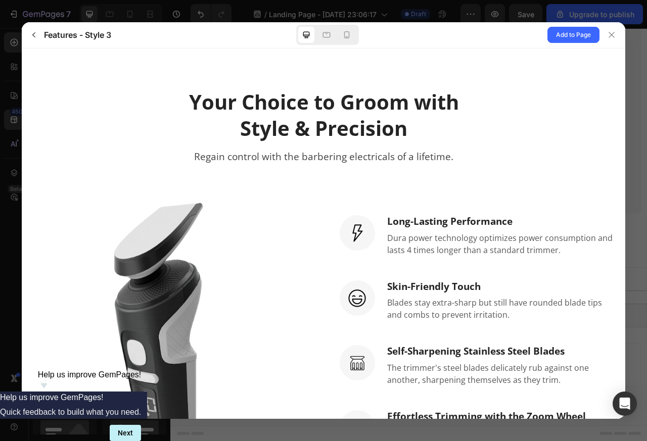
scroll to position [0, 0]
click at [31, 37] on icon "button" at bounding box center [34, 35] width 8 height 8
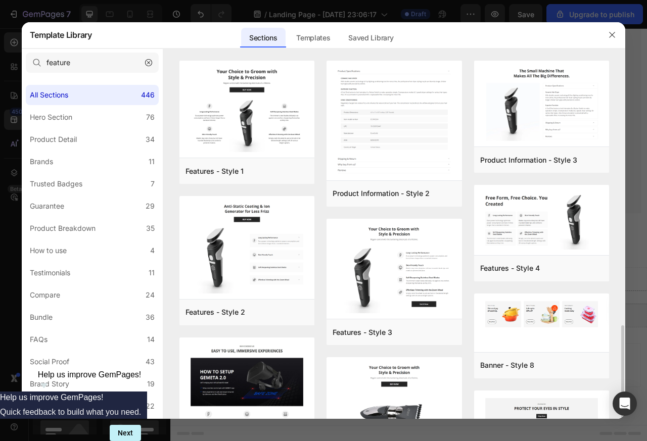
scroll to position [424, 0]
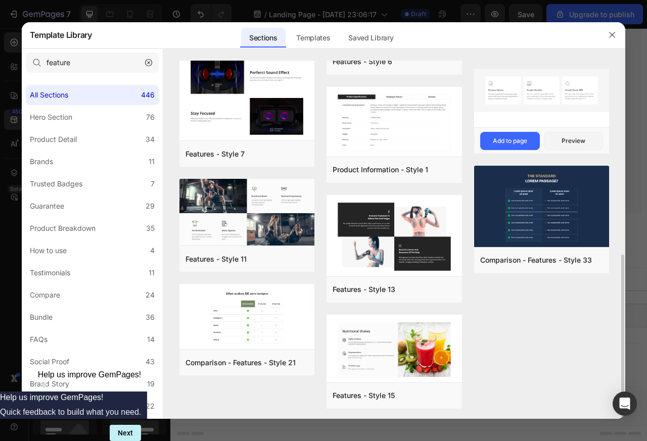
click at [506, 141] on div "Add to page" at bounding box center [510, 140] width 34 height 9
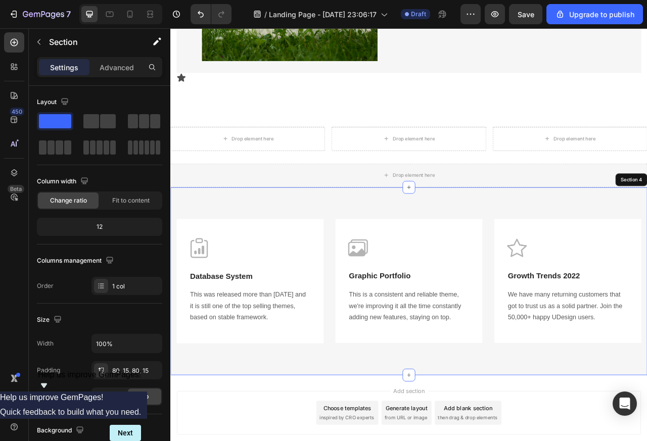
scroll to position [405, 0]
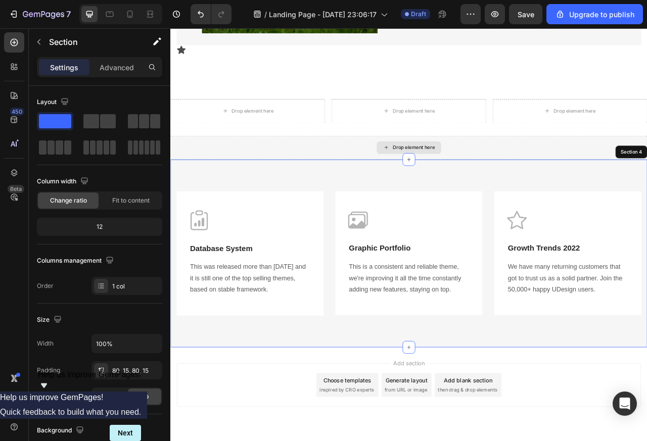
click at [646, 172] on div "Drop element here" at bounding box center [473, 180] width 606 height 30
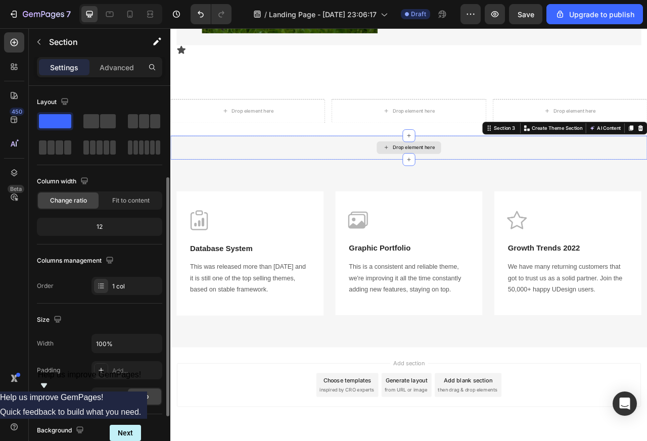
scroll to position [57, 0]
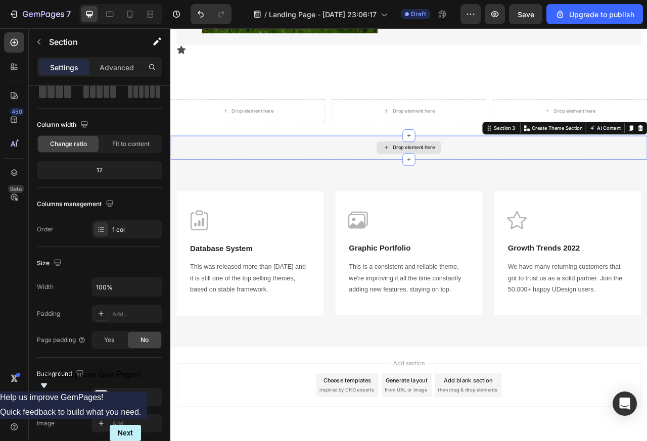
click at [231, 297] on div "Image Database System Text block This was released more than [DATE] and it is s…" at bounding box center [271, 315] width 155 height 110
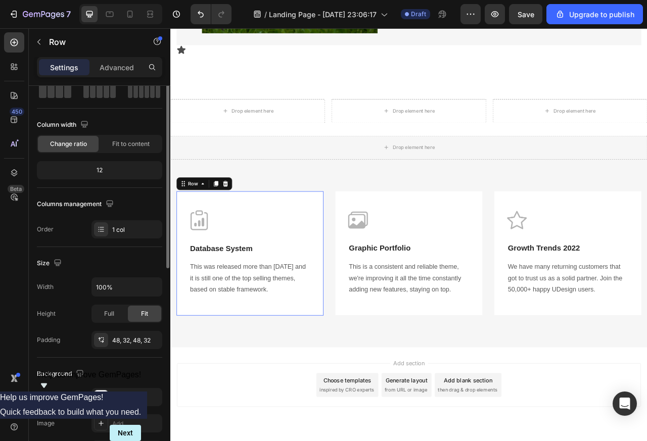
scroll to position [0, 0]
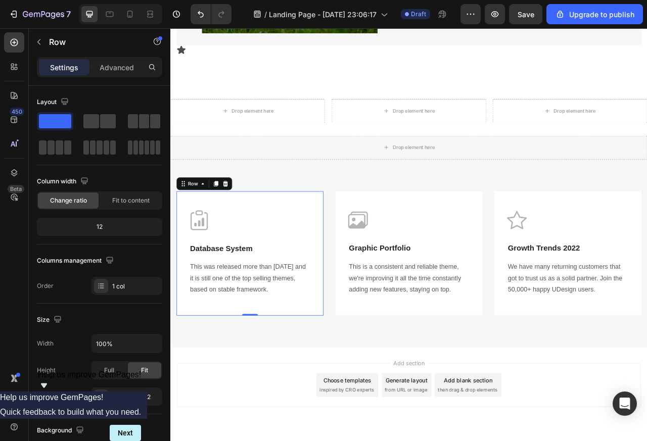
click at [240, 309] on p "Database System" at bounding box center [271, 308] width 153 height 13
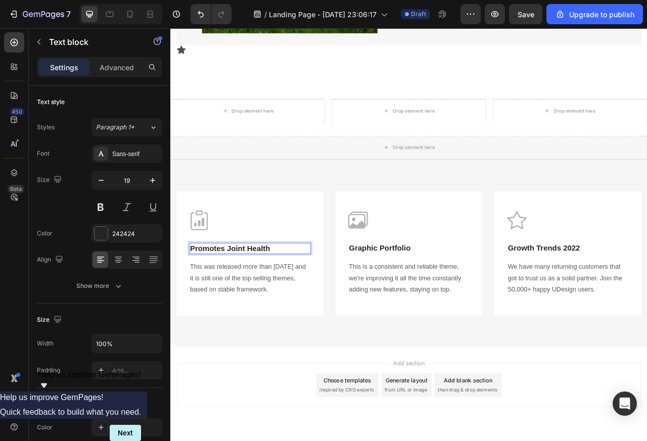
click at [223, 333] on p "This was released more than [DATE] and it is still one of the top selling theme…" at bounding box center [271, 345] width 153 height 43
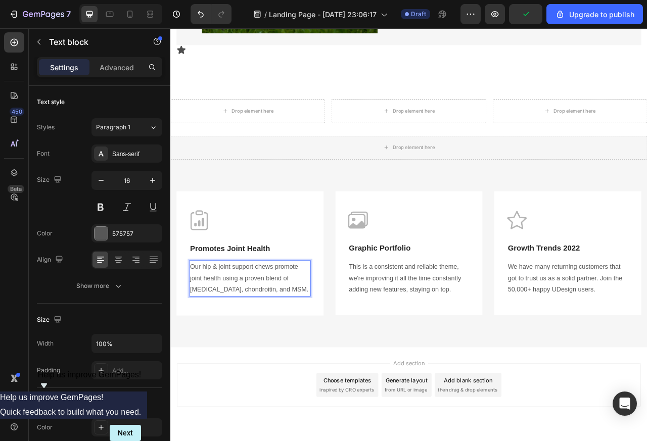
click at [202, 273] on img at bounding box center [206, 272] width 25 height 25
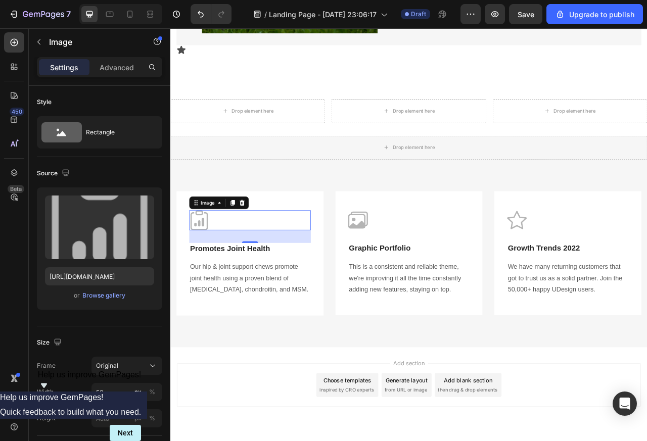
click at [429, 312] on p "Graphic Portfolio" at bounding box center [473, 308] width 153 height 13
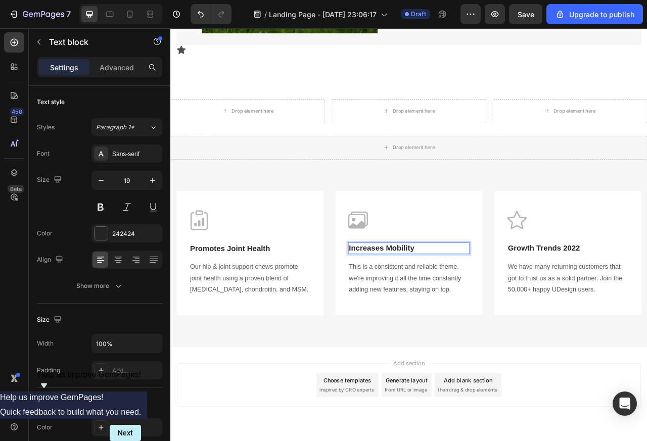
click at [401, 333] on p "This is a consistent and reliable theme, we're improving it all the time consta…" at bounding box center [473, 345] width 153 height 43
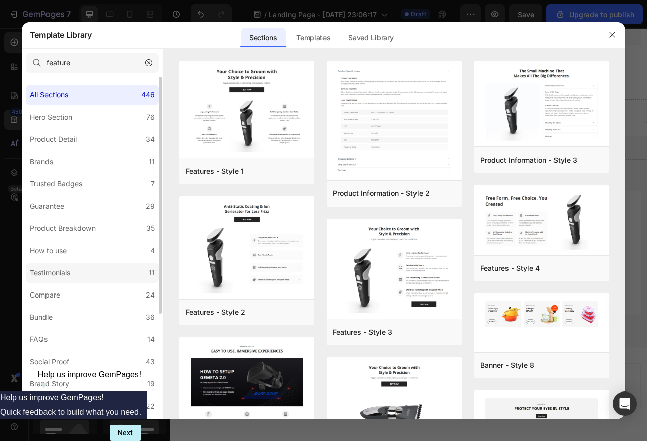
click at [52, 272] on div "Testimonials" at bounding box center [50, 273] width 40 height 12
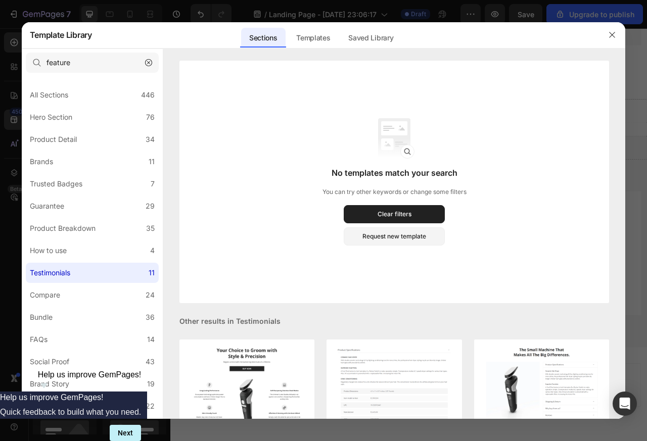
click at [145, 62] on icon "button" at bounding box center [148, 62] width 7 height 7
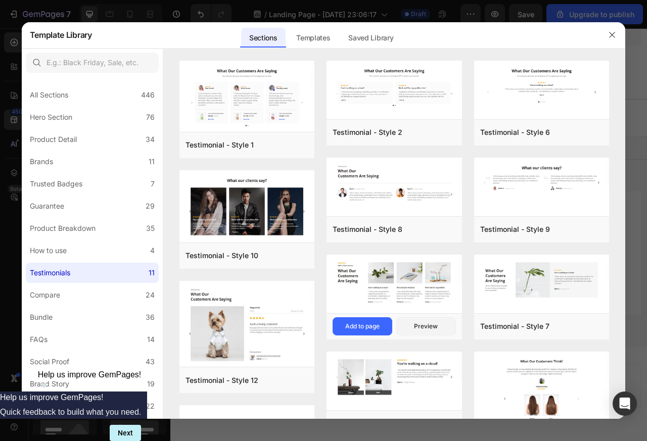
click at [392, 263] on img at bounding box center [393, 283] width 135 height 56
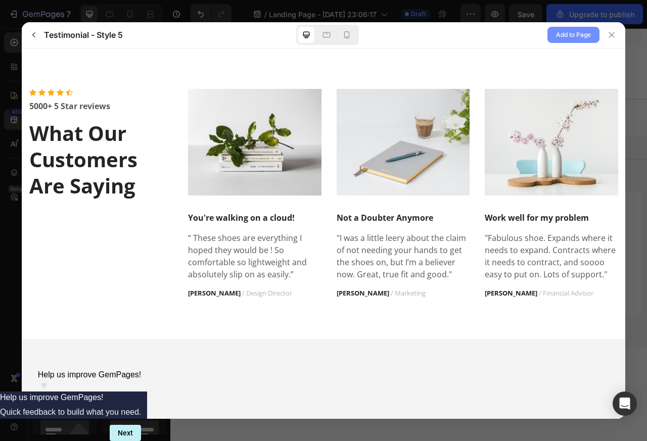
click at [575, 35] on span "Add to Page" at bounding box center [573, 35] width 35 height 12
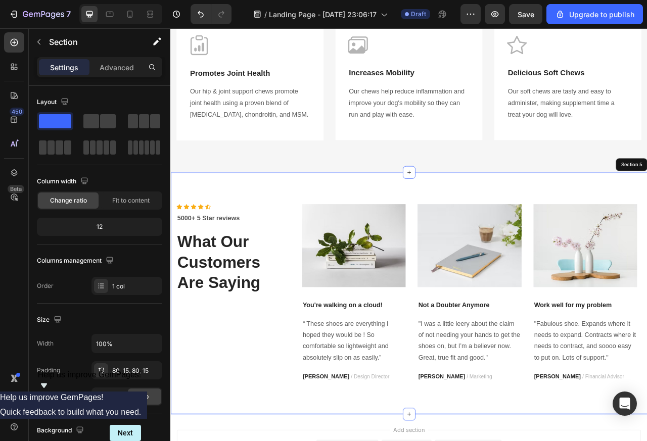
scroll to position [633, 0]
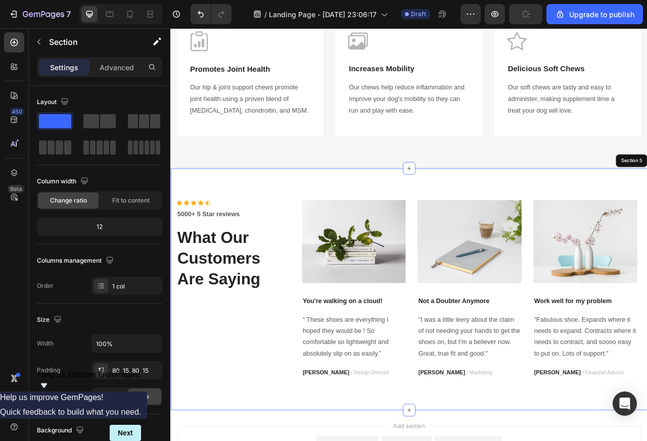
click at [364, 377] on p "You're walking on a cloud!" at bounding box center [403, 375] width 130 height 12
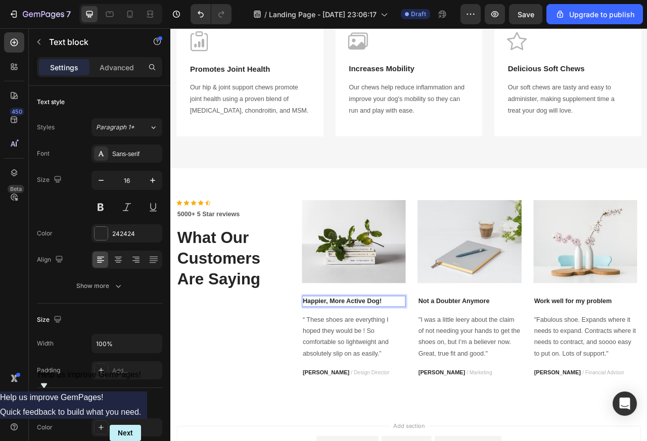
click at [352, 402] on p "“ These shoes are everything I hoped they would be ! So comfortable so lightwei…" at bounding box center [403, 421] width 130 height 58
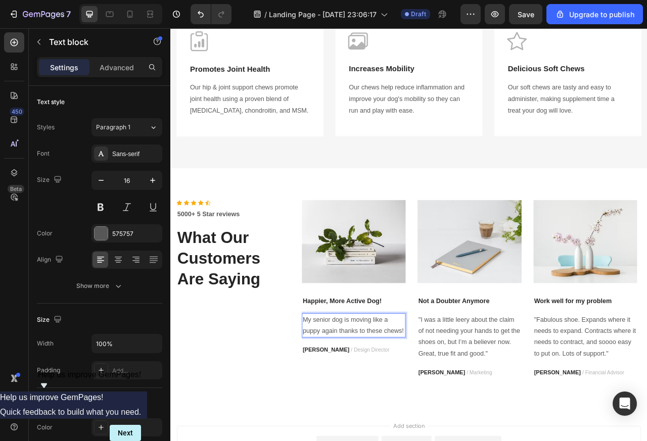
click at [522, 335] on img at bounding box center [550, 300] width 132 height 106
click at [533, 337] on img at bounding box center [550, 300] width 132 height 106
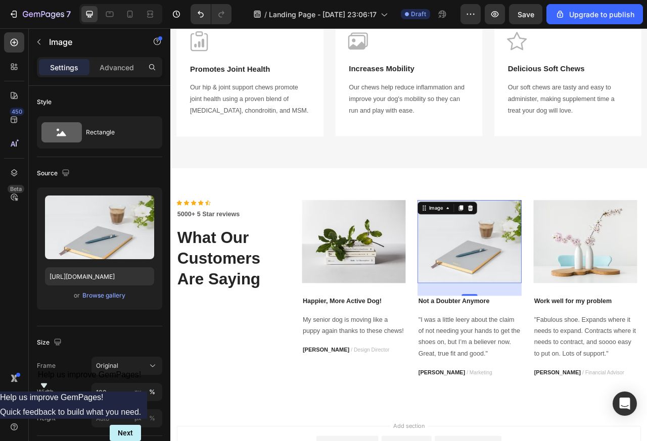
click at [523, 375] on p "Not a Doubter Anymore" at bounding box center [550, 375] width 130 height 12
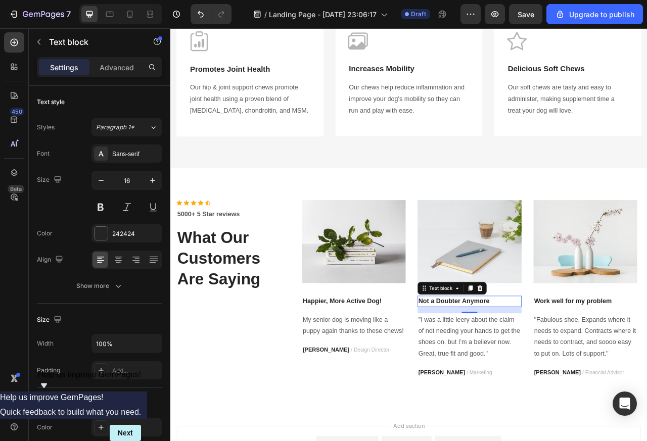
click at [520, 374] on p "Not a Doubter Anymore" at bounding box center [550, 375] width 130 height 12
click at [521, 402] on p ""I was a little leery about the claim of not needing your hands to get the shoe…" at bounding box center [550, 421] width 130 height 58
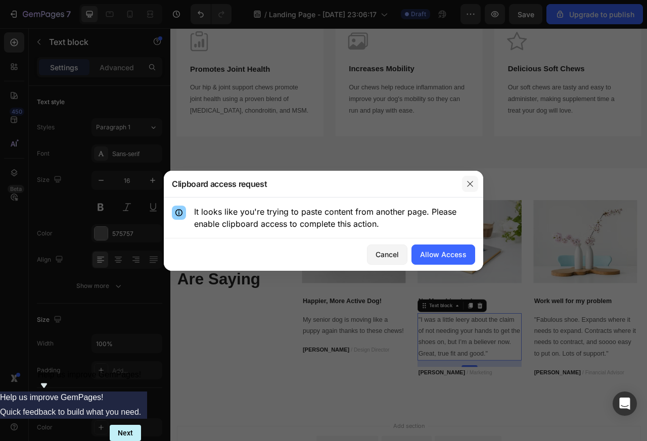
click at [472, 184] on icon "button" at bounding box center [470, 184] width 8 height 8
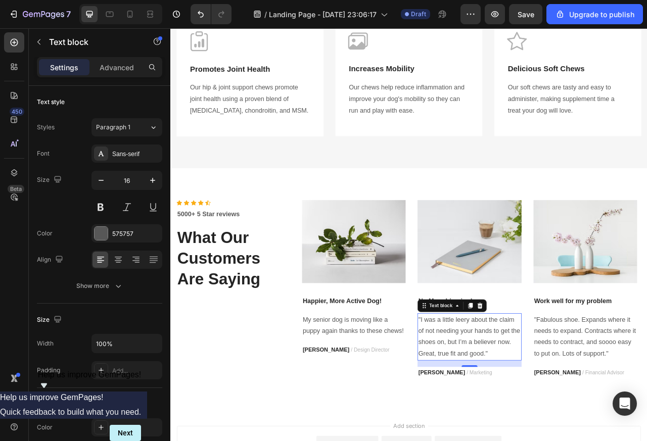
click at [522, 423] on p ""I was a little leery about the claim of not needing your hands to get the shoe…" at bounding box center [550, 421] width 130 height 58
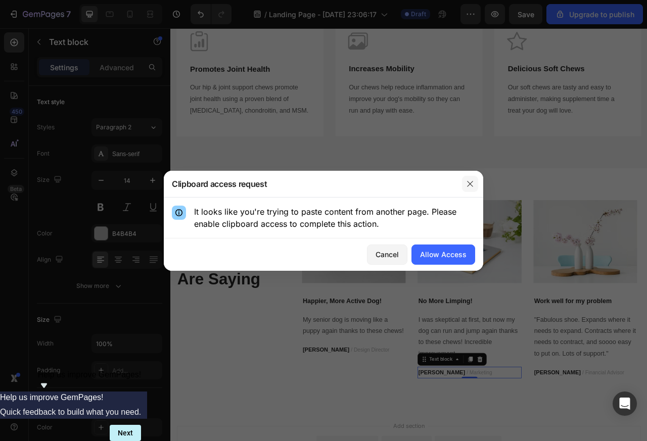
click at [472, 184] on icon "button" at bounding box center [470, 184] width 8 height 8
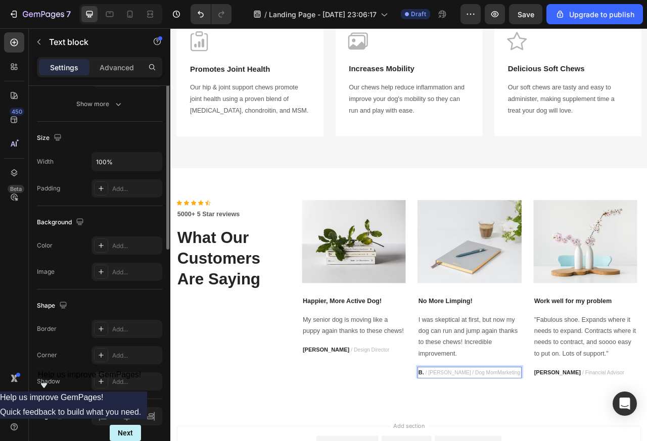
scroll to position [216, 0]
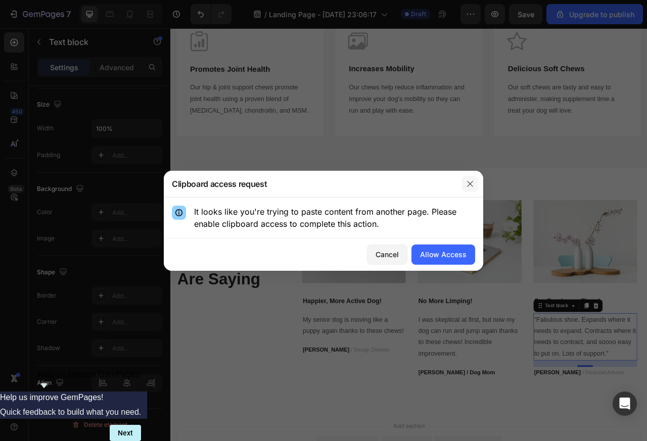
click at [473, 183] on icon "button" at bounding box center [470, 184] width 8 height 8
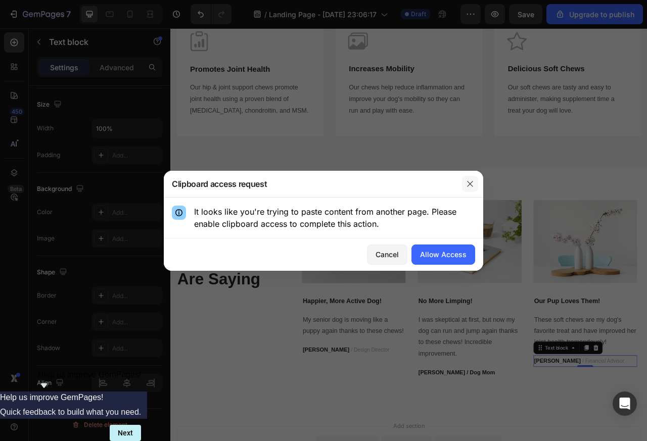
click at [473, 183] on icon "button" at bounding box center [470, 184] width 8 height 8
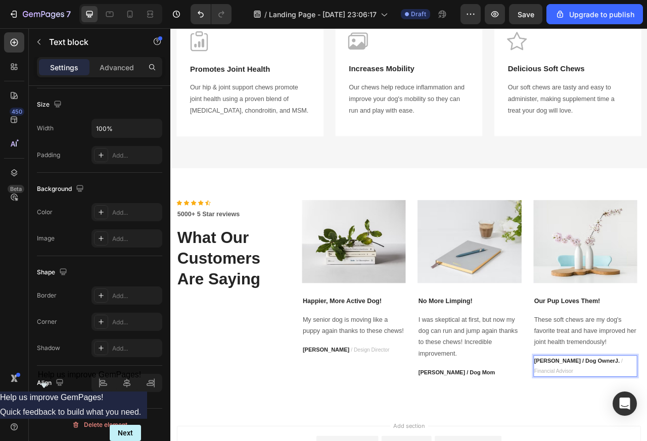
click at [365, 440] on p "[PERSON_NAME] / Design Director" at bounding box center [403, 436] width 130 height 13
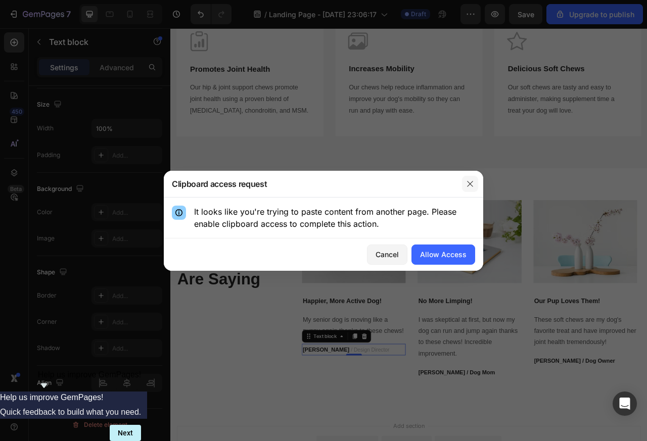
click at [472, 183] on icon "button" at bounding box center [470, 184] width 8 height 8
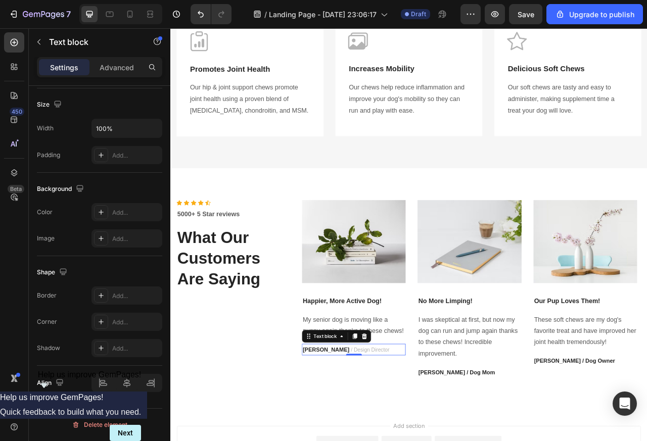
click at [355, 439] on strong "[PERSON_NAME]" at bounding box center [367, 436] width 59 height 8
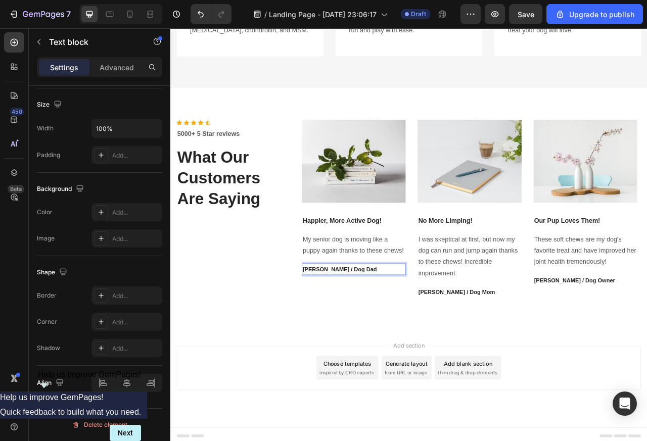
scroll to position [739, 0]
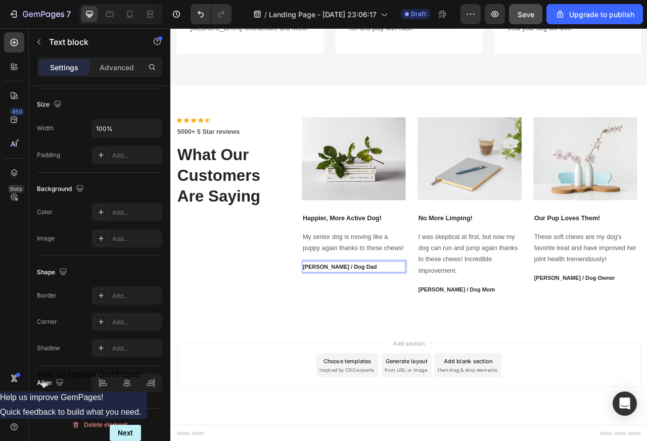
click at [515, 15] on button "Save" at bounding box center [525, 14] width 33 height 20
